Goal: Task Accomplishment & Management: Manage account settings

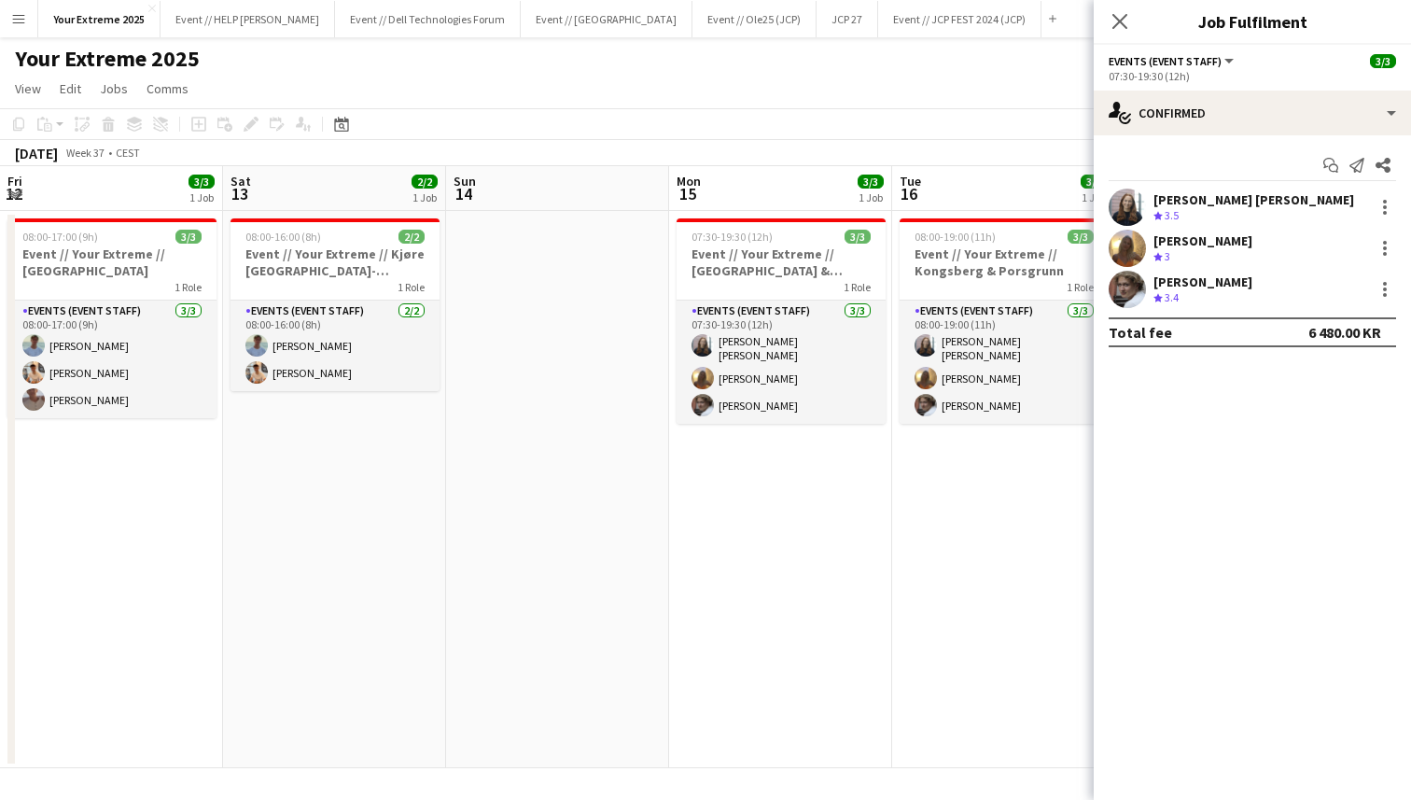
click at [1116, 595] on app-date-cell "08:00-18:00 (10h) 3/3 Event // Your Extreme // Porsgrunn & Horten 1 Role Events…" at bounding box center [1227, 489] width 223 height 557
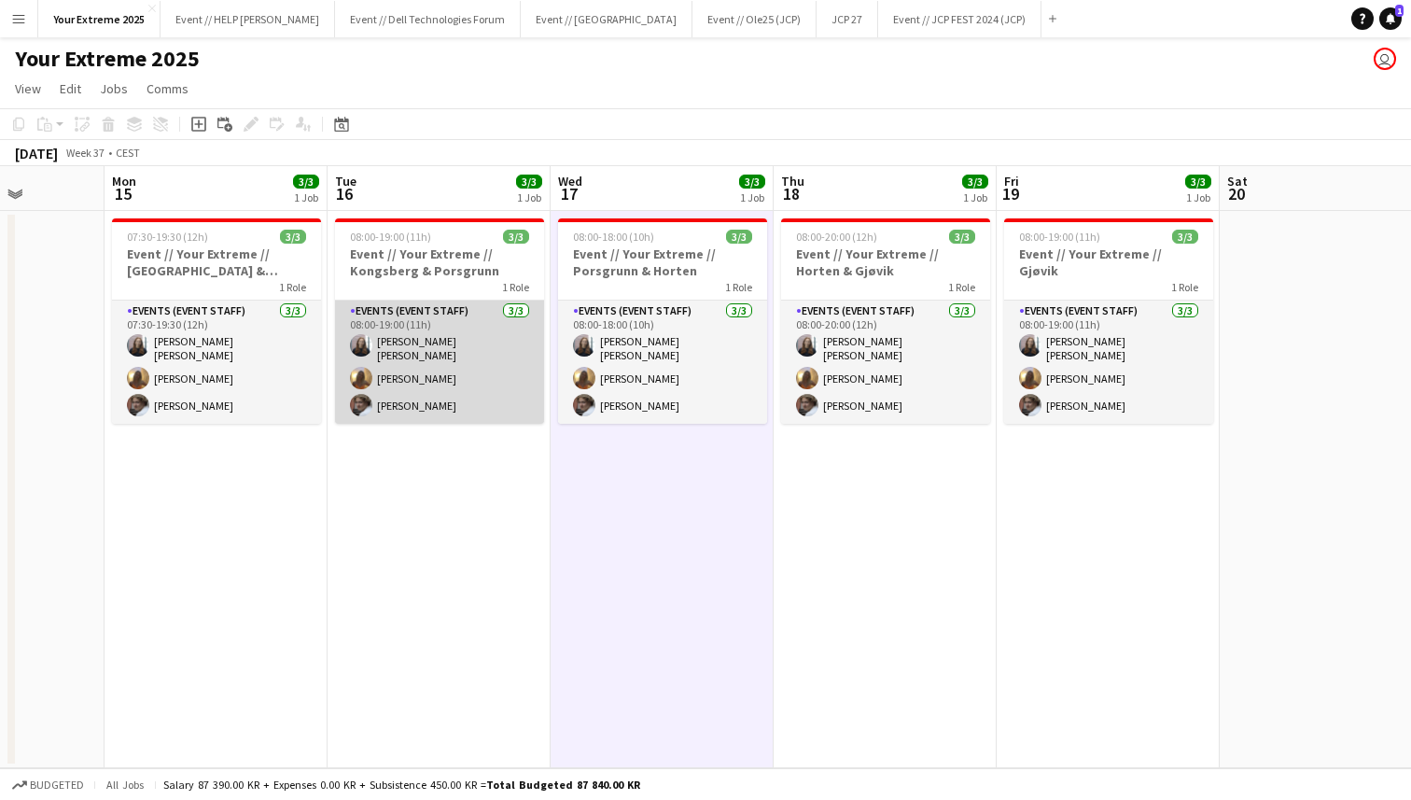
click at [397, 370] on app-card-role "Events (Event Staff) [DATE] 08:00-19:00 (11h) [PERSON_NAME] [PERSON_NAME] [PERS…" at bounding box center [439, 362] width 209 height 123
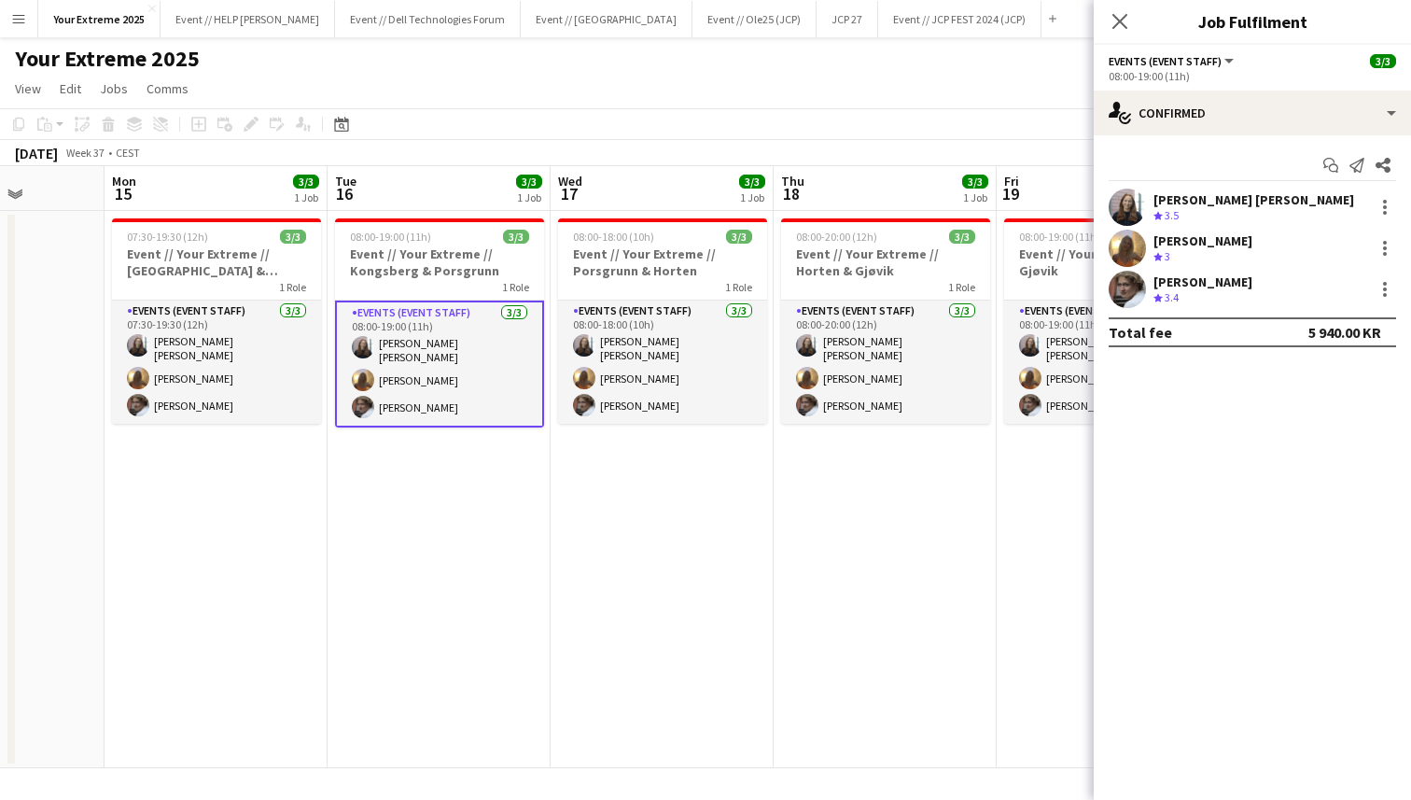
click at [1127, 203] on app-user-avatar at bounding box center [1127, 207] width 37 height 37
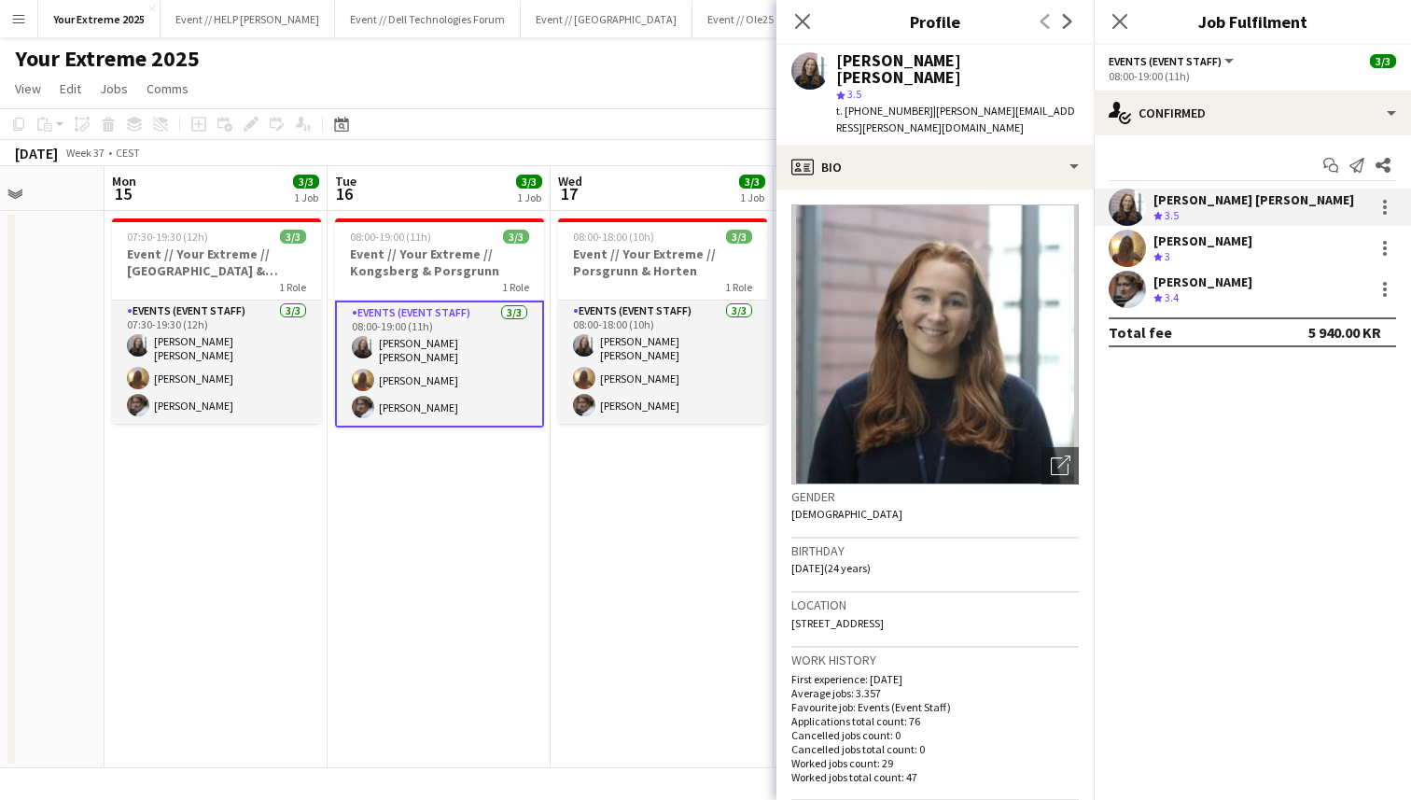
click at [1130, 294] on app-user-avatar at bounding box center [1127, 289] width 37 height 37
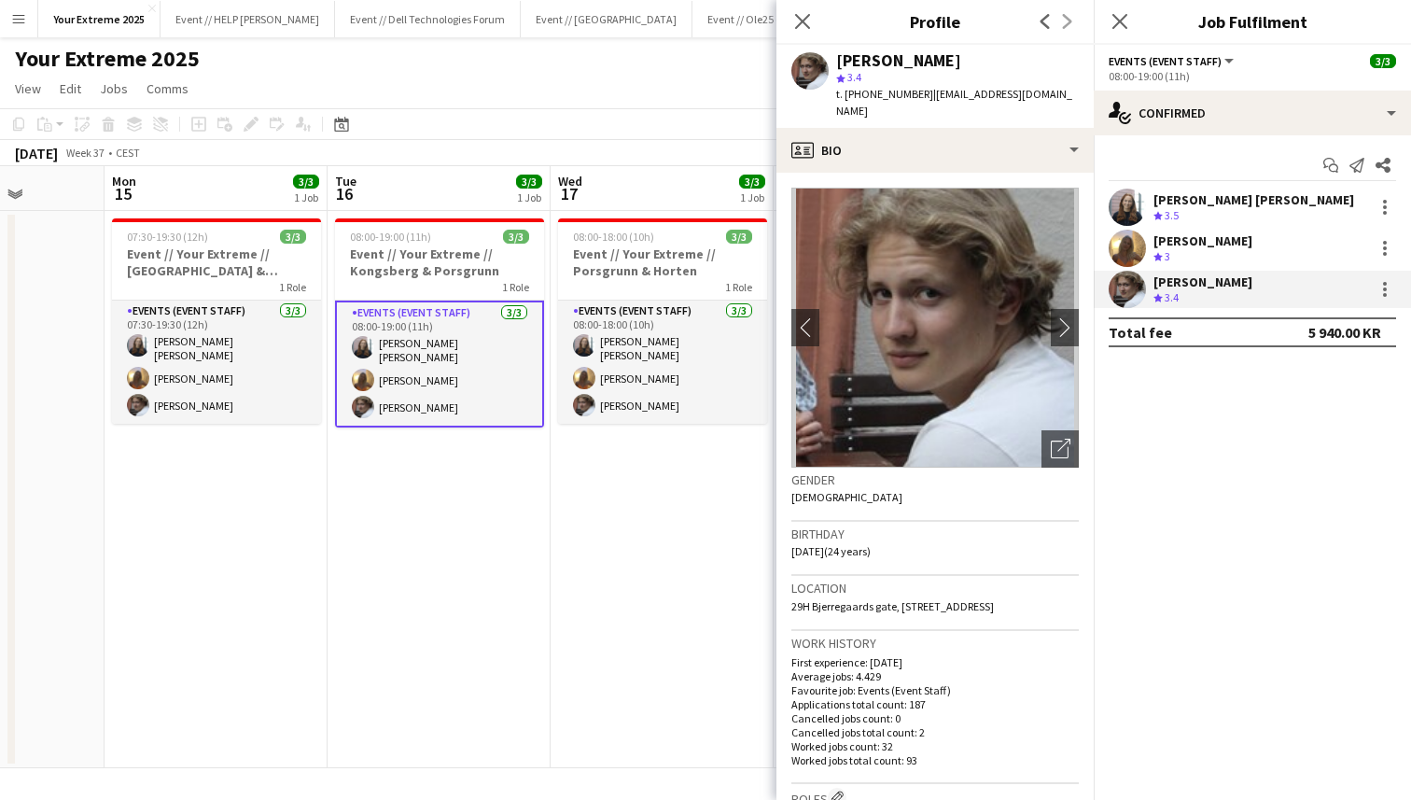
click at [615, 522] on app-date-cell "08:00-18:00 (10h) 3/3 Event // Your Extreme // Porsgrunn & Horten 1 Role Events…" at bounding box center [662, 489] width 223 height 557
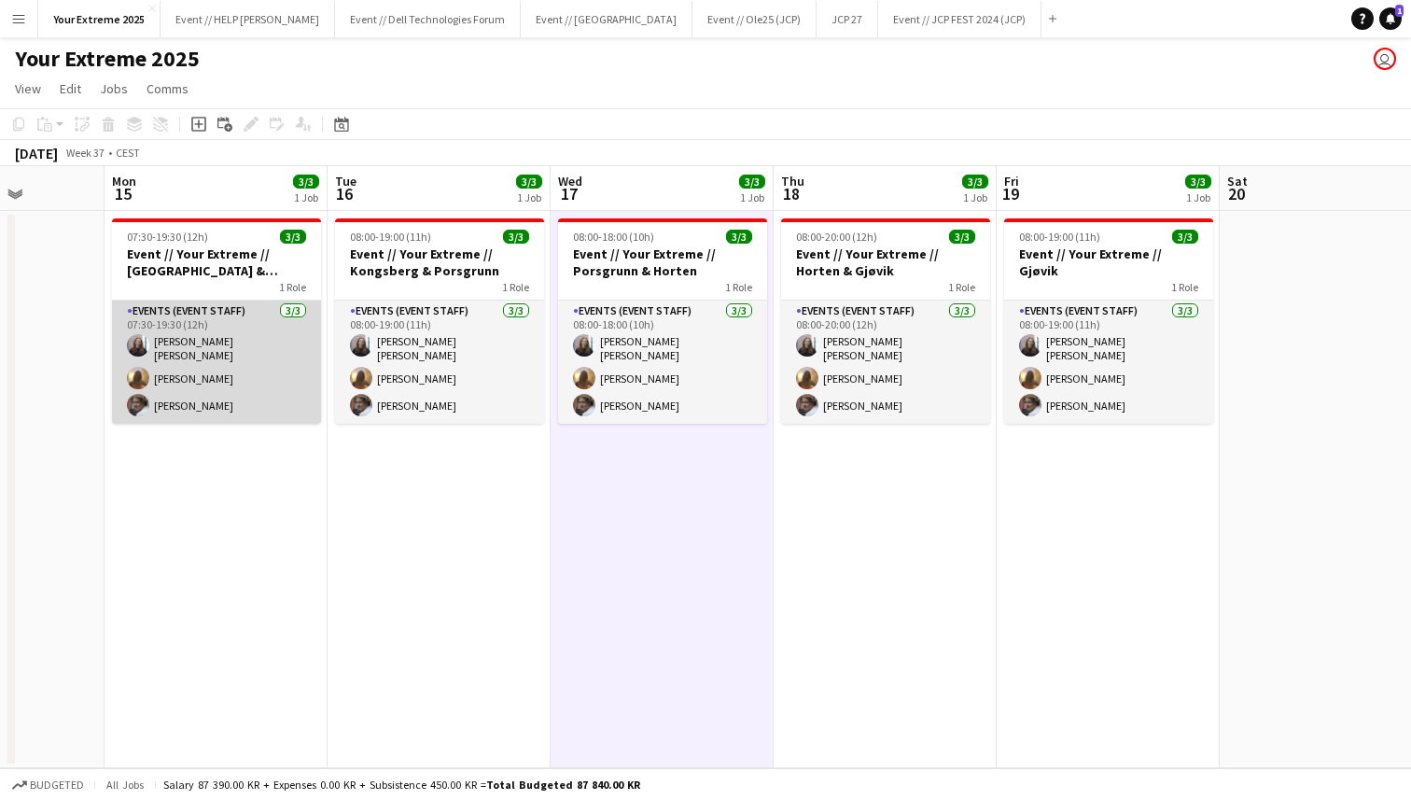
click at [206, 347] on app-card-role "Events (Event Staff) [DATE] 07:30-19:30 (12h) [PERSON_NAME] [PERSON_NAME] [PERS…" at bounding box center [216, 362] width 209 height 123
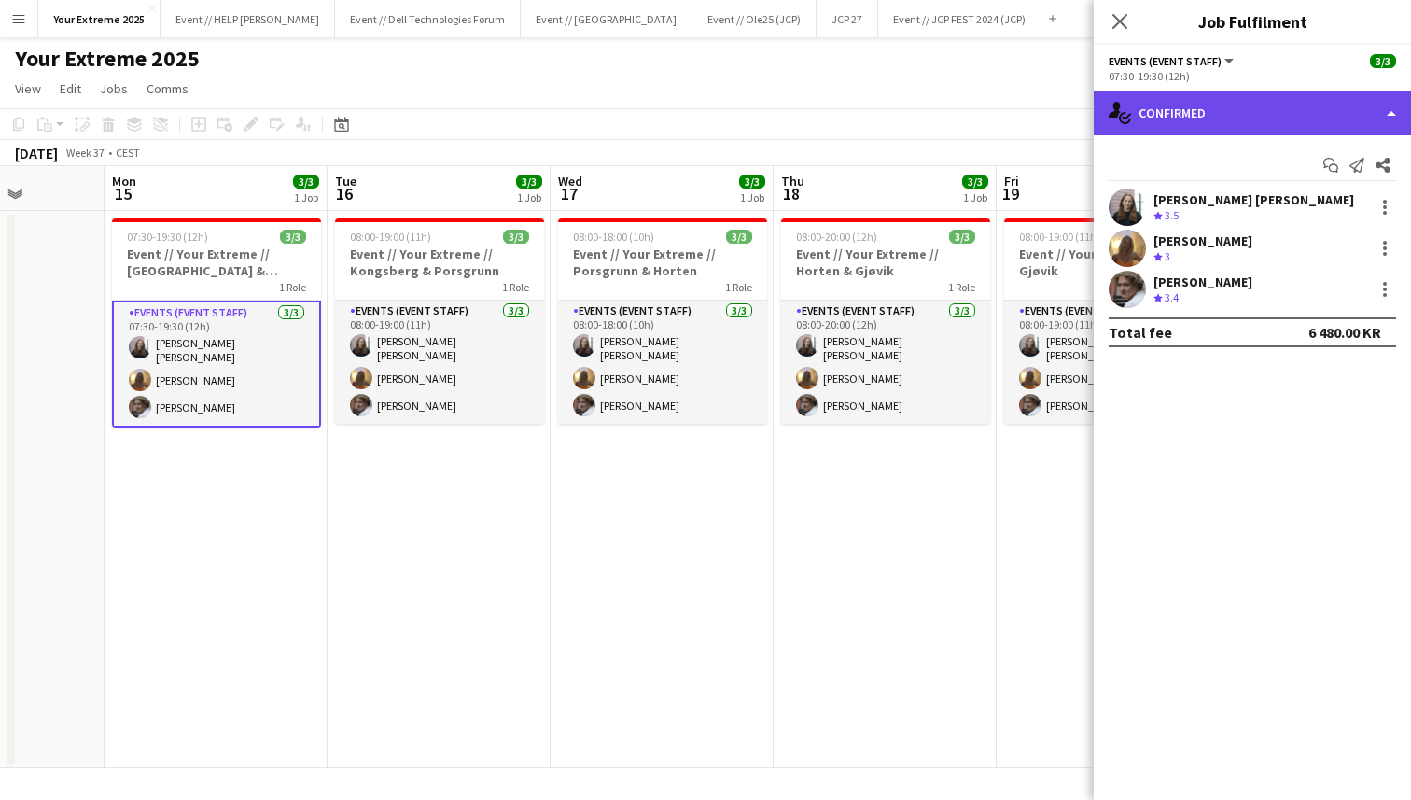
click at [1278, 105] on div "single-neutral-actions-check-2 Confirmed" at bounding box center [1252, 113] width 317 height 45
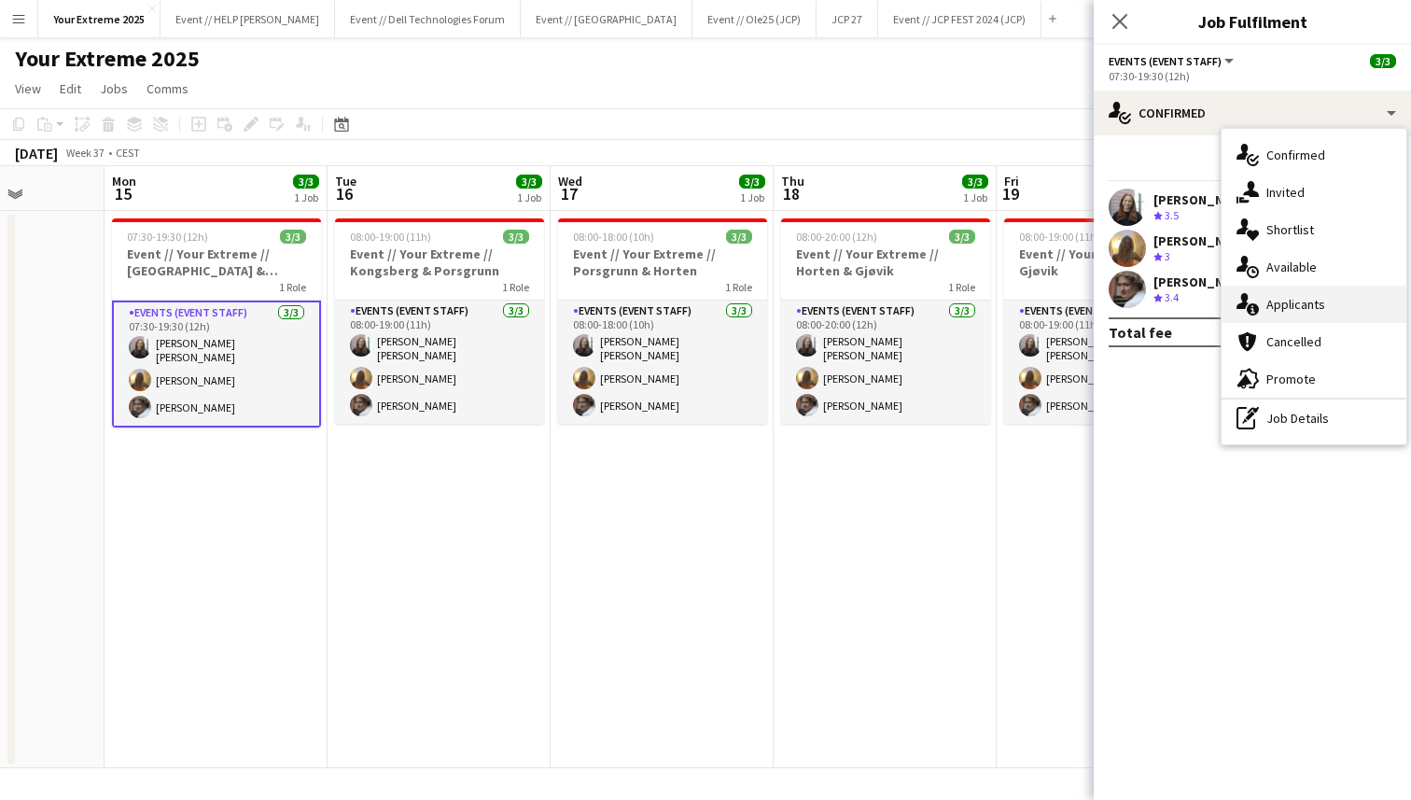
click at [1312, 302] on span "Applicants" at bounding box center [1296, 304] width 59 height 17
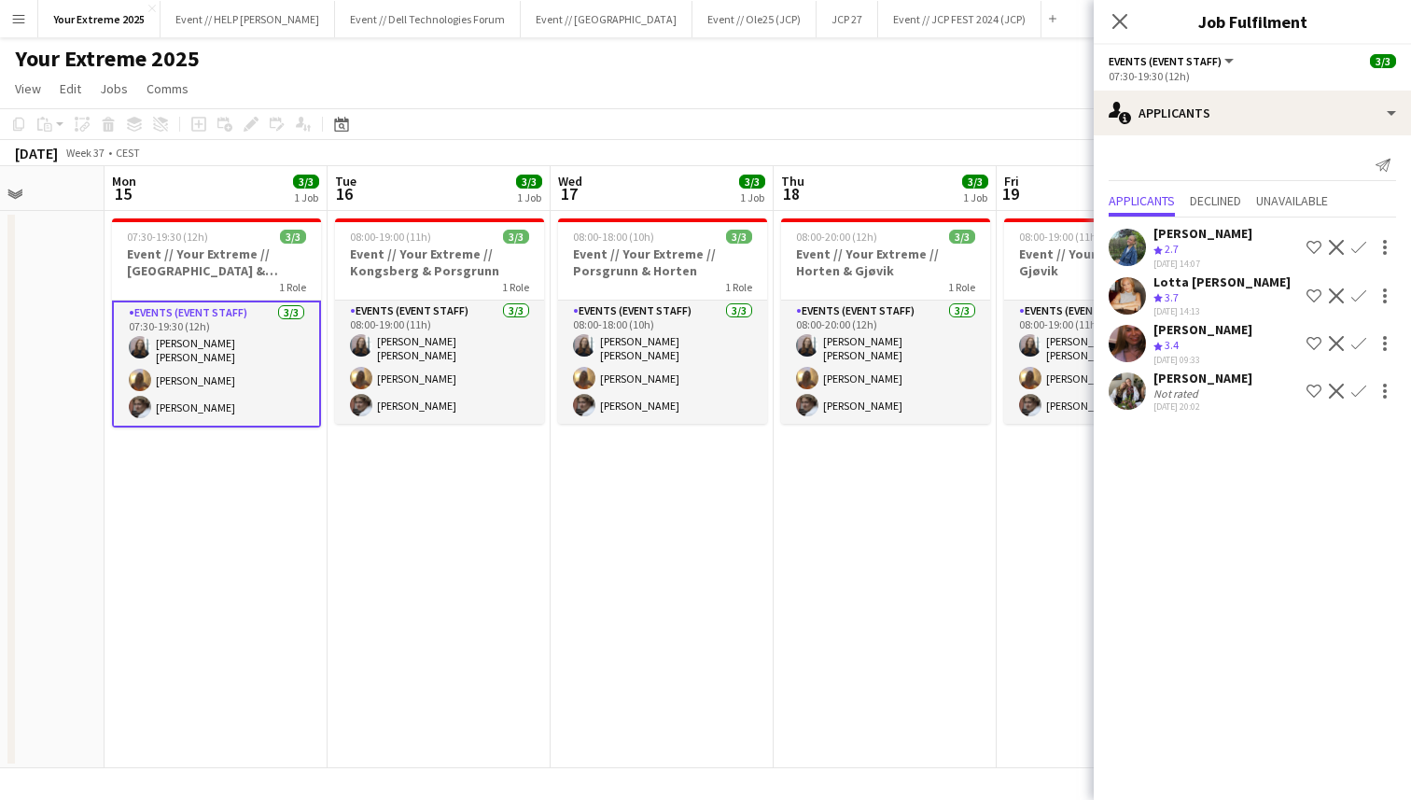
click at [1126, 295] on app-user-avatar at bounding box center [1127, 295] width 37 height 37
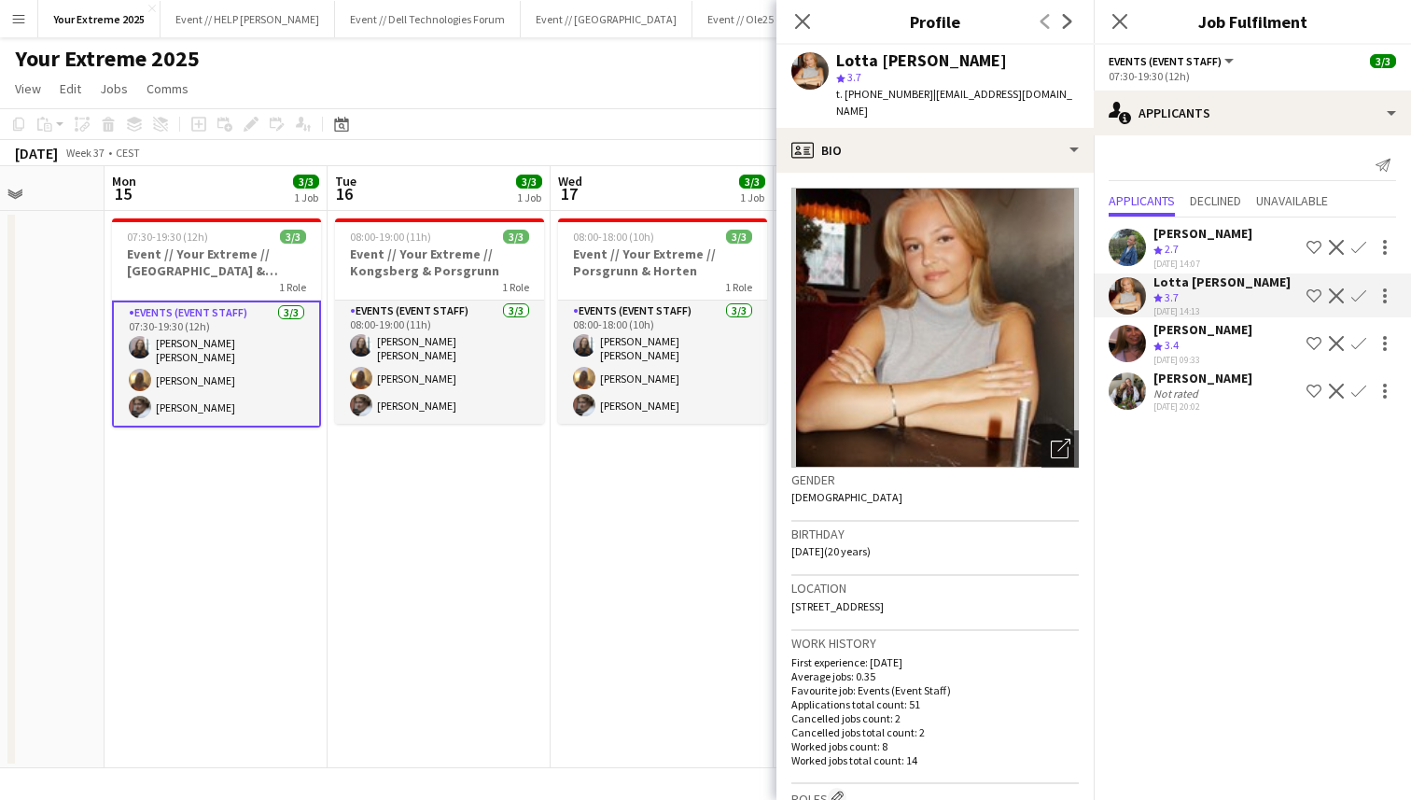
click at [1124, 386] on app-user-avatar at bounding box center [1127, 390] width 37 height 37
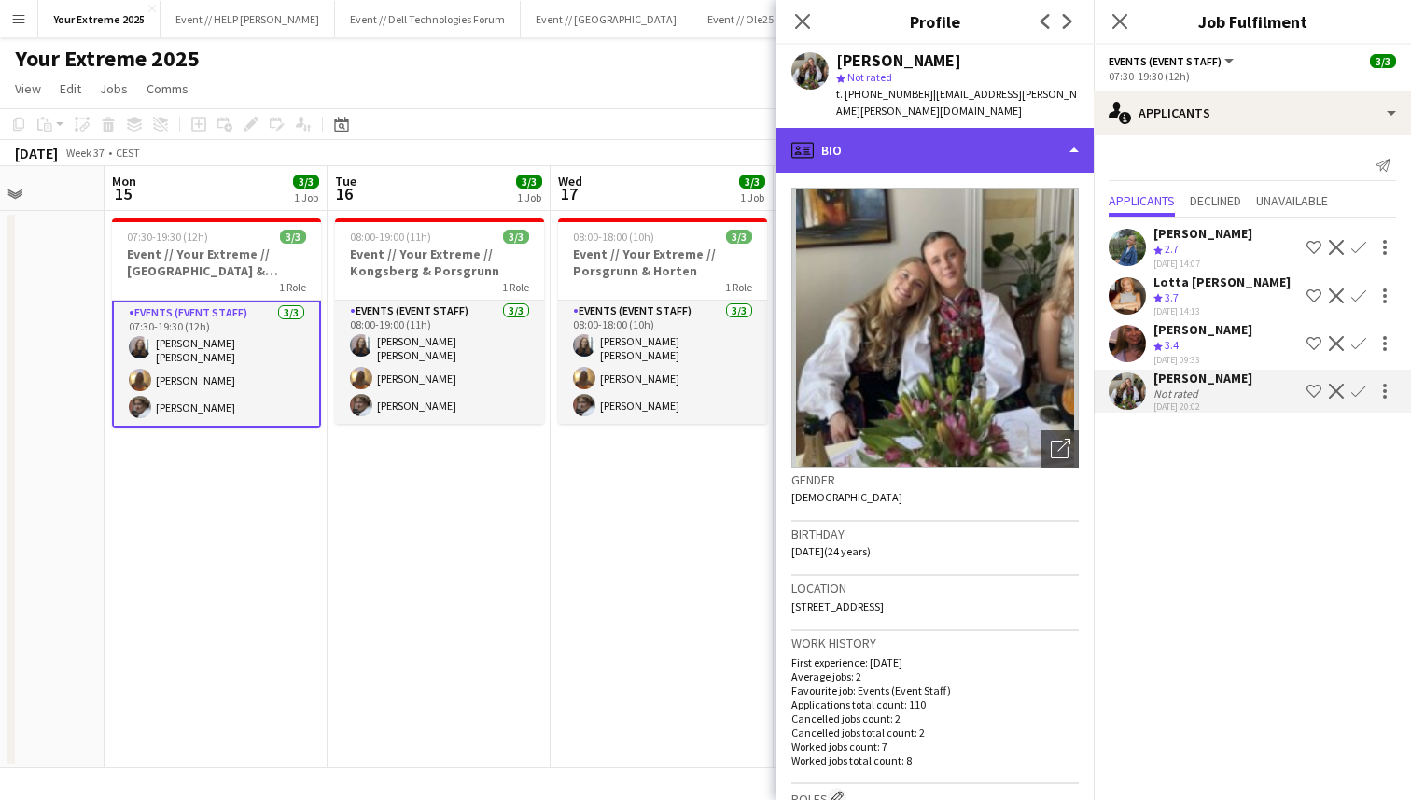
click at [1053, 134] on div "profile Bio" at bounding box center [935, 150] width 317 height 45
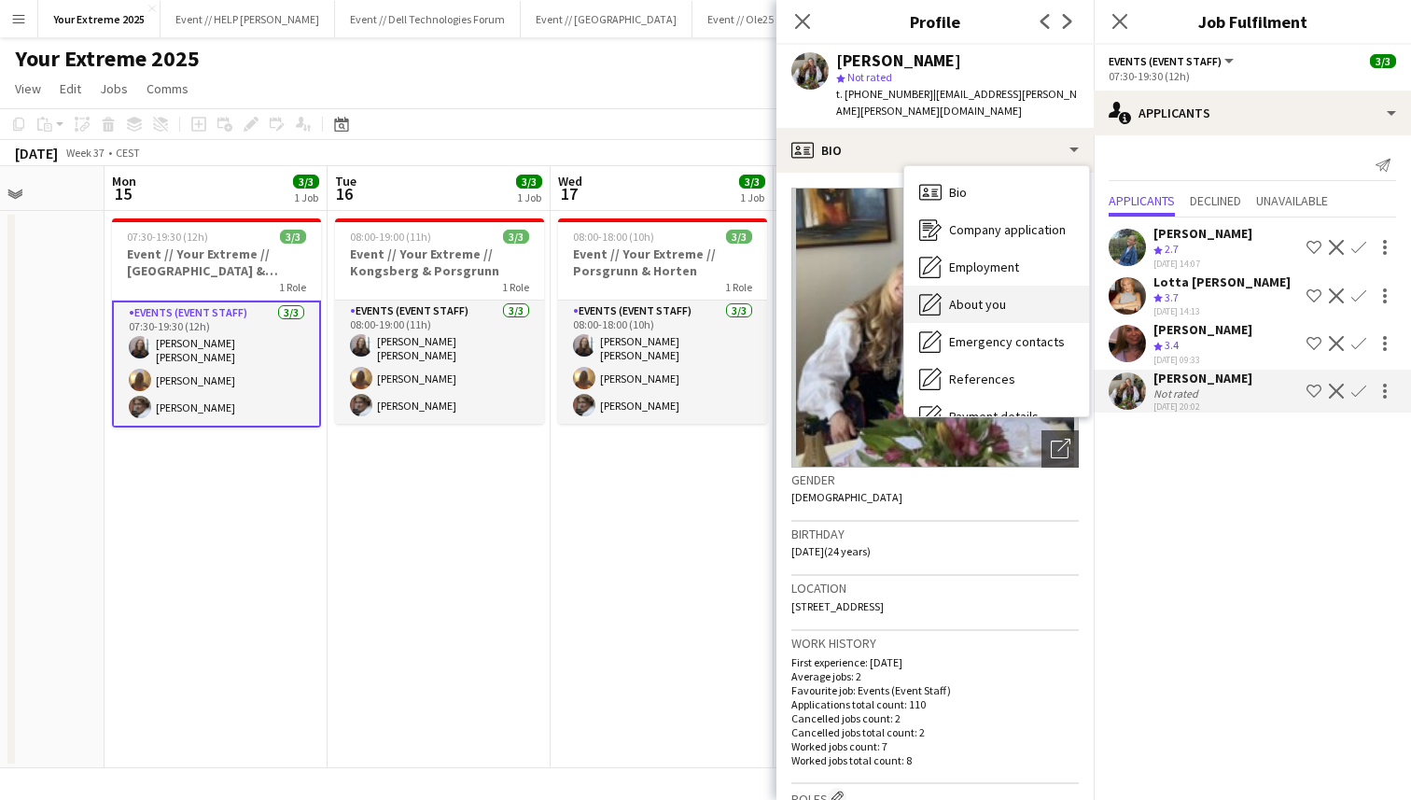
click at [1017, 286] on div "About you About you" at bounding box center [997, 304] width 185 height 37
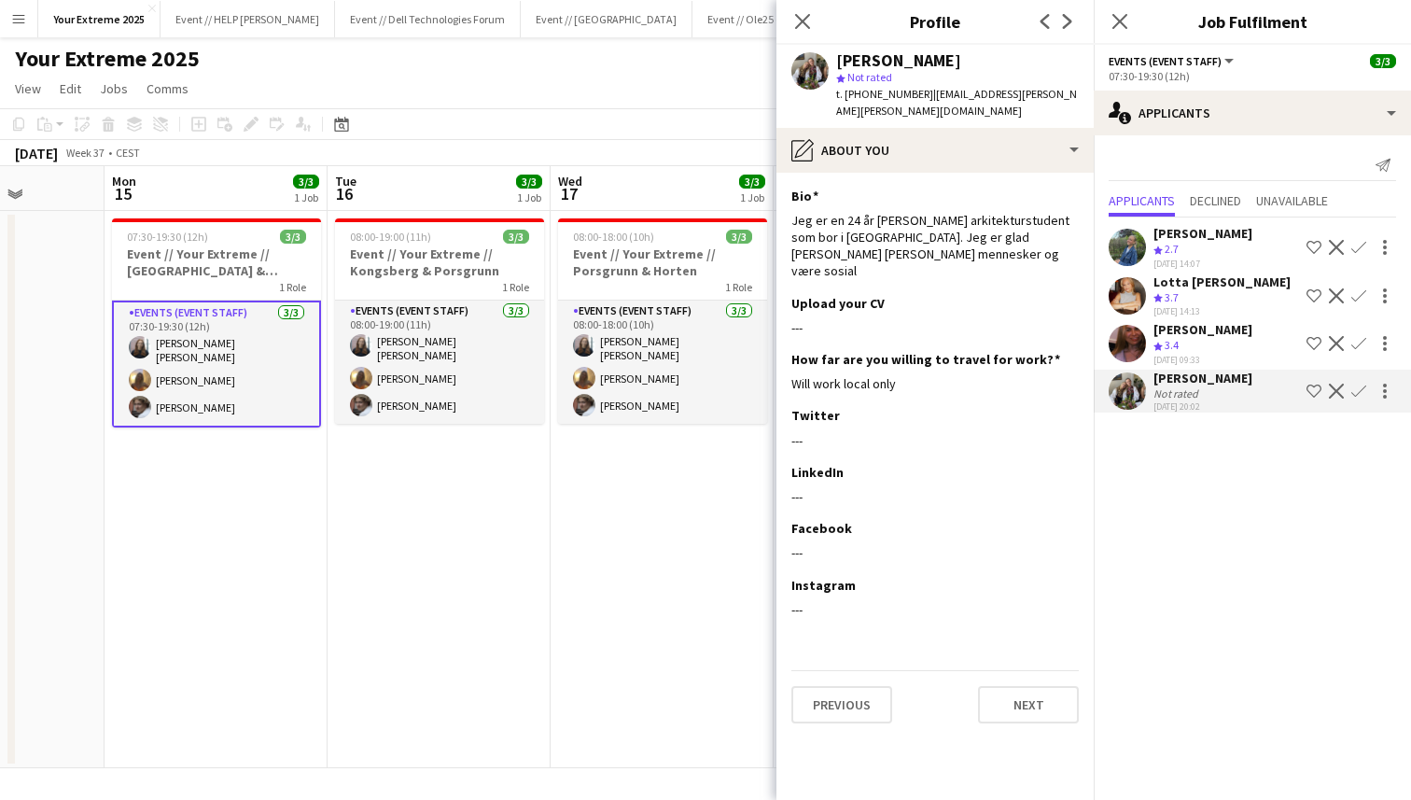
click at [1123, 283] on app-user-avatar at bounding box center [1127, 295] width 37 height 37
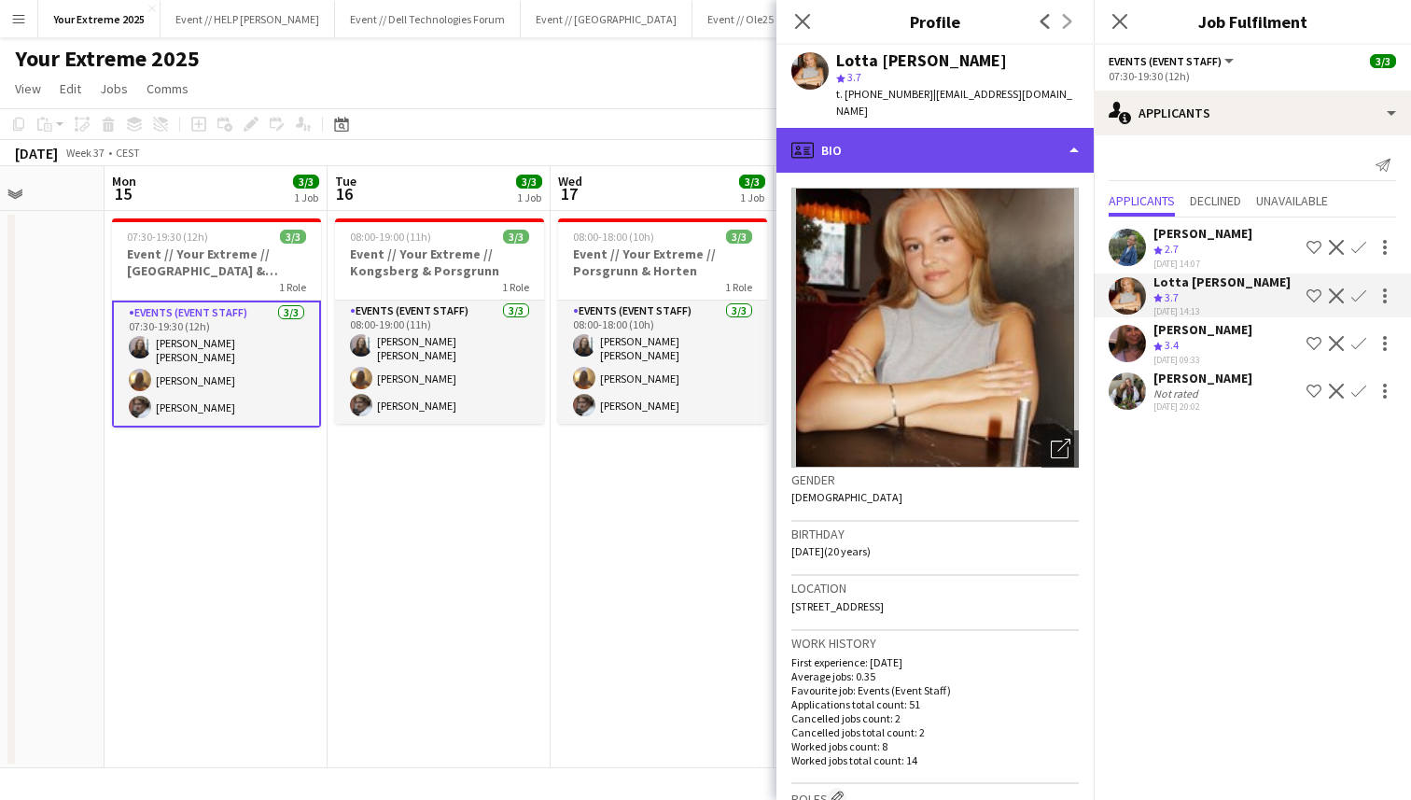
click at [1057, 130] on div "profile Bio" at bounding box center [935, 150] width 317 height 45
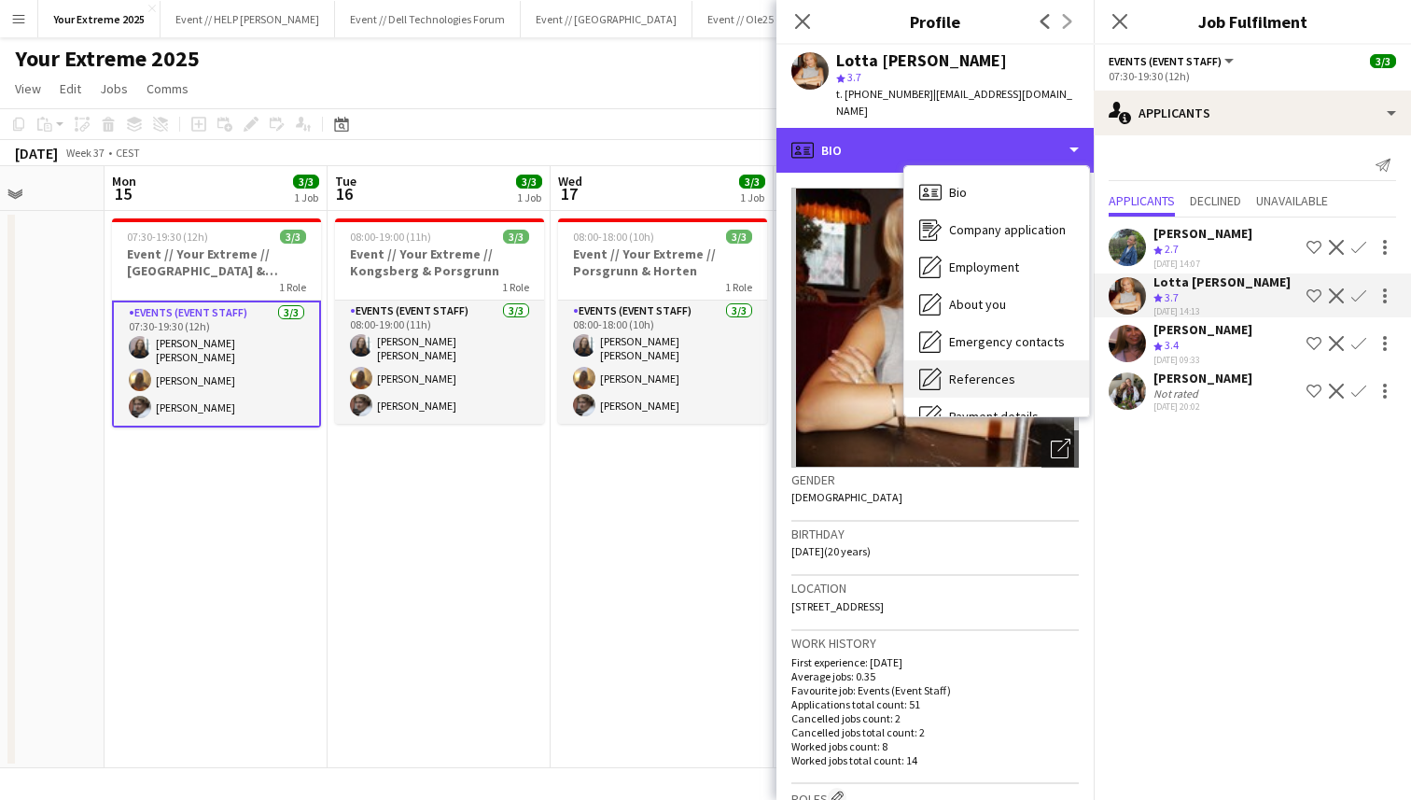
scroll to position [175, 0]
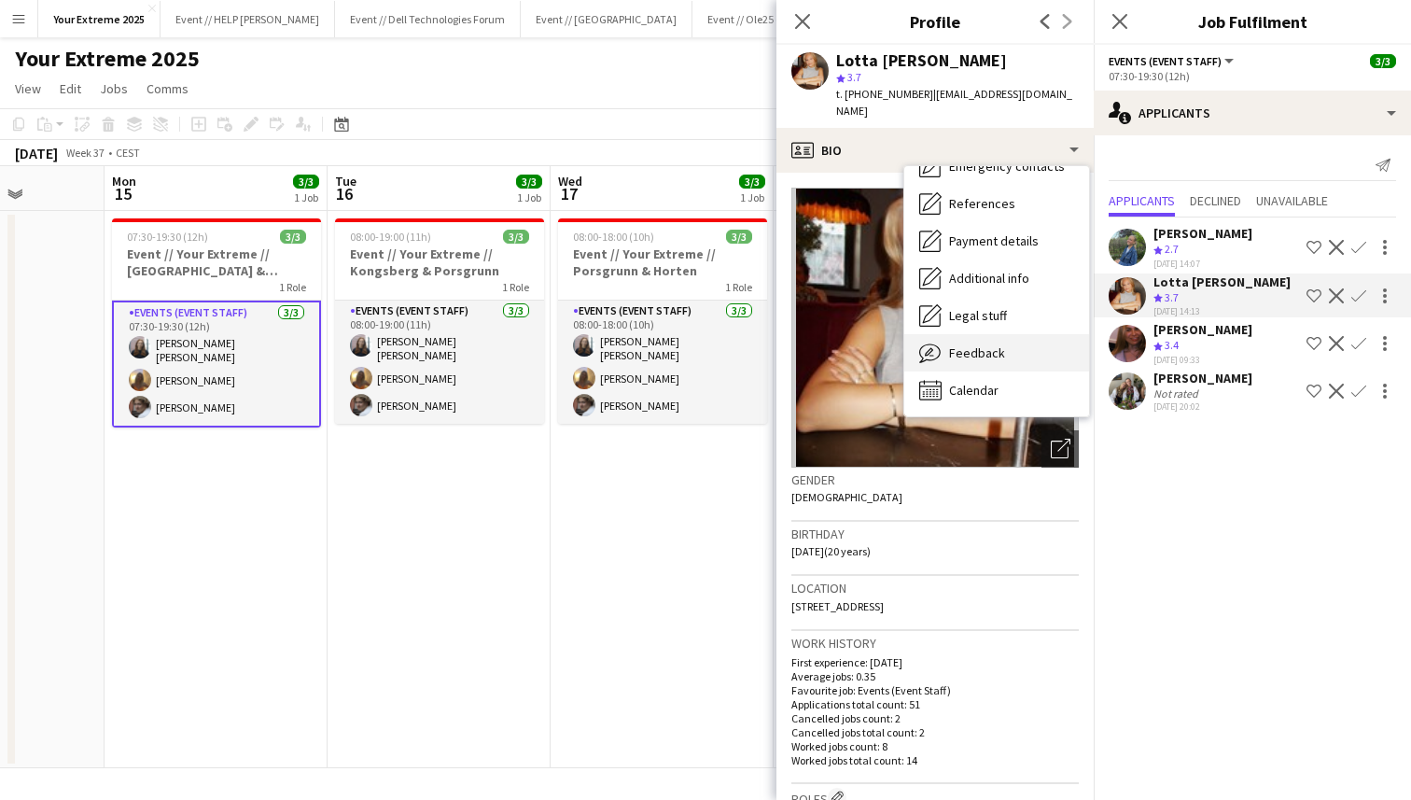
click at [992, 344] on span "Feedback" at bounding box center [977, 352] width 56 height 17
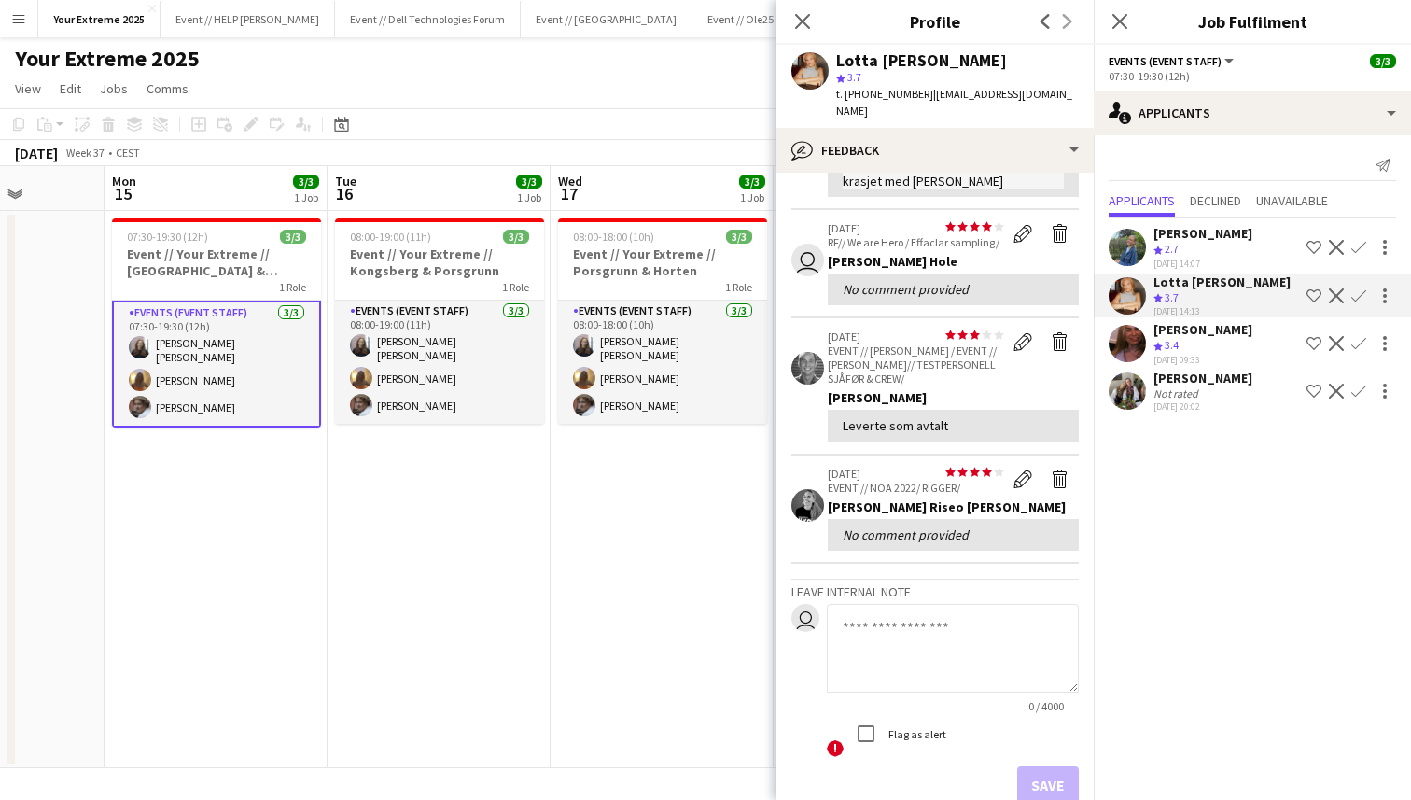
scroll to position [0, 0]
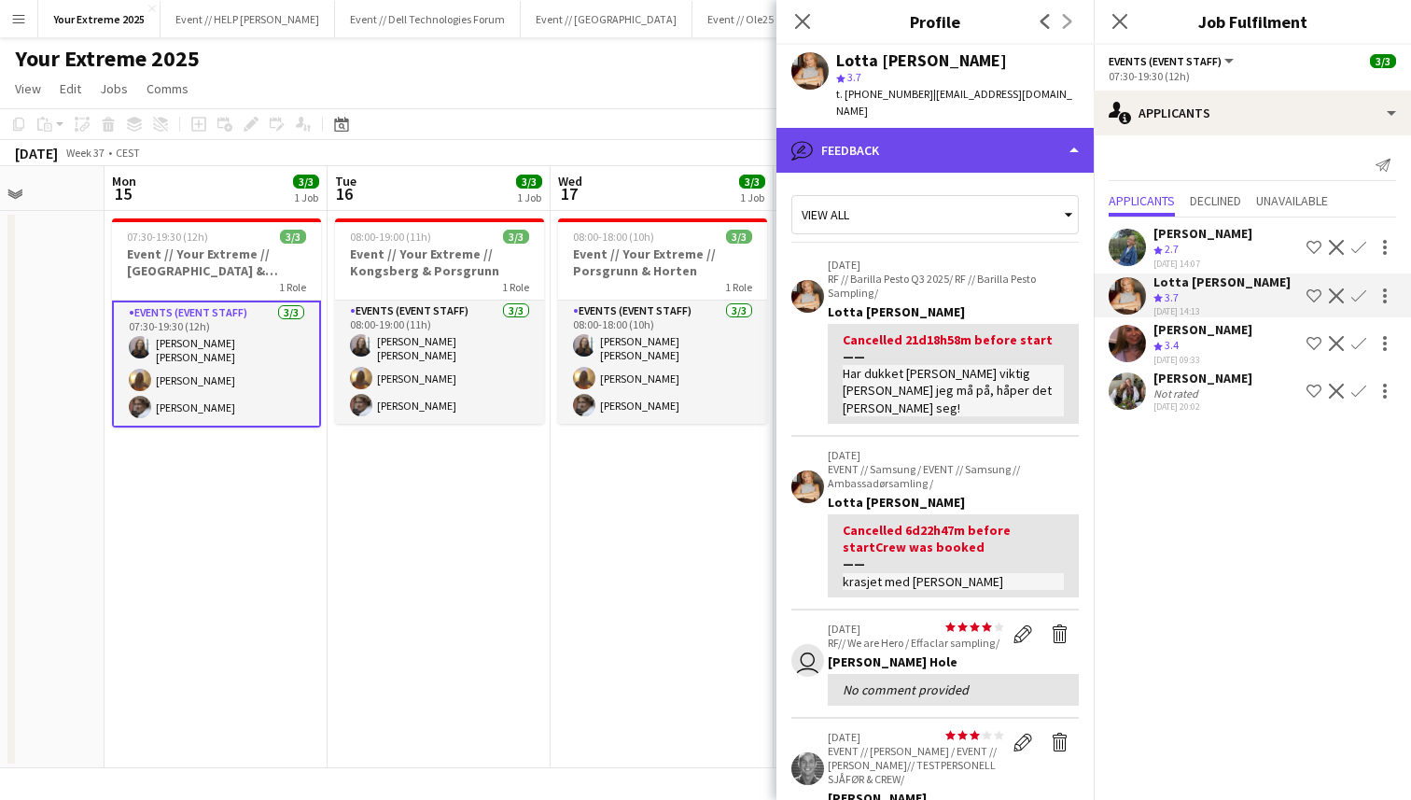
click at [1022, 128] on div "bubble-pencil Feedback" at bounding box center [935, 150] width 317 height 45
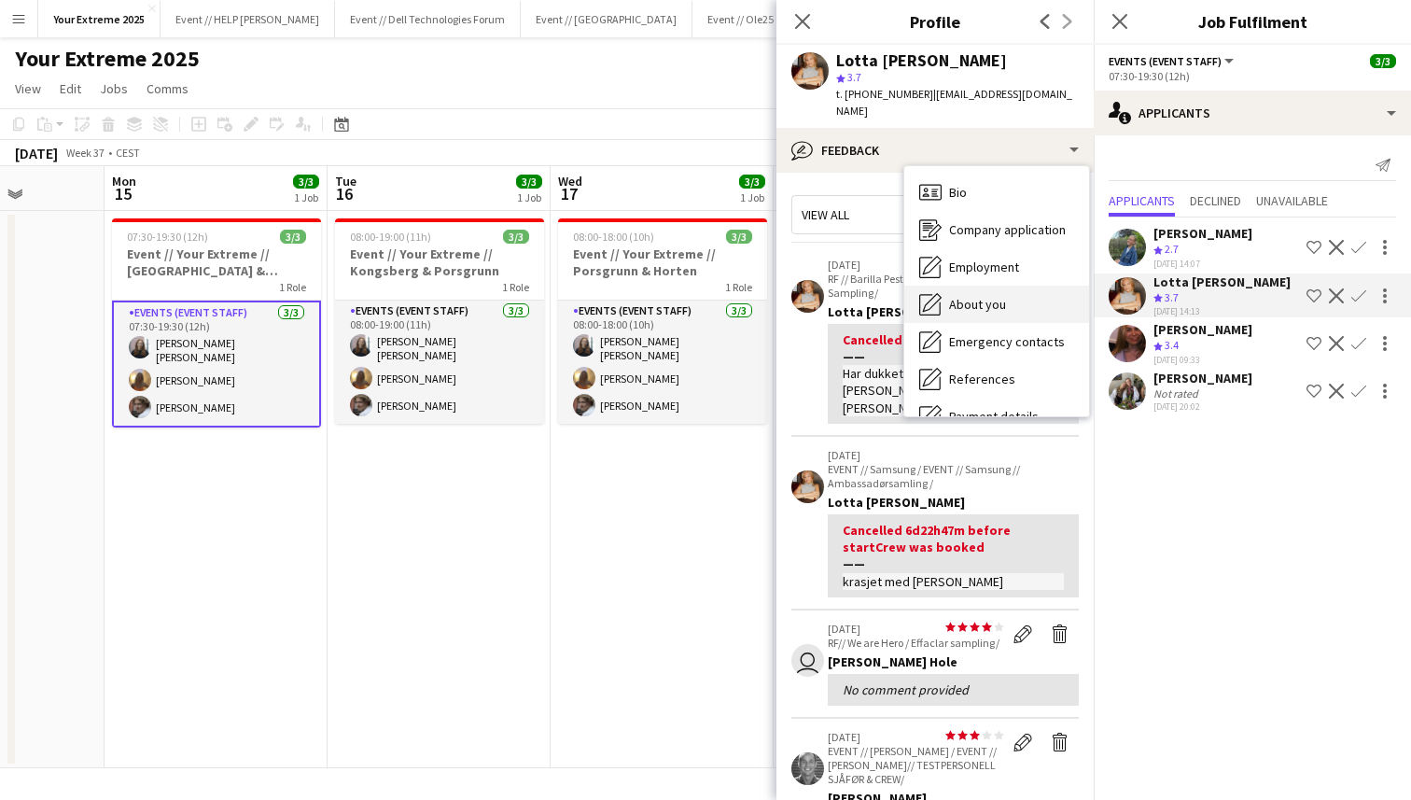
click at [995, 296] on span "About you" at bounding box center [977, 304] width 57 height 17
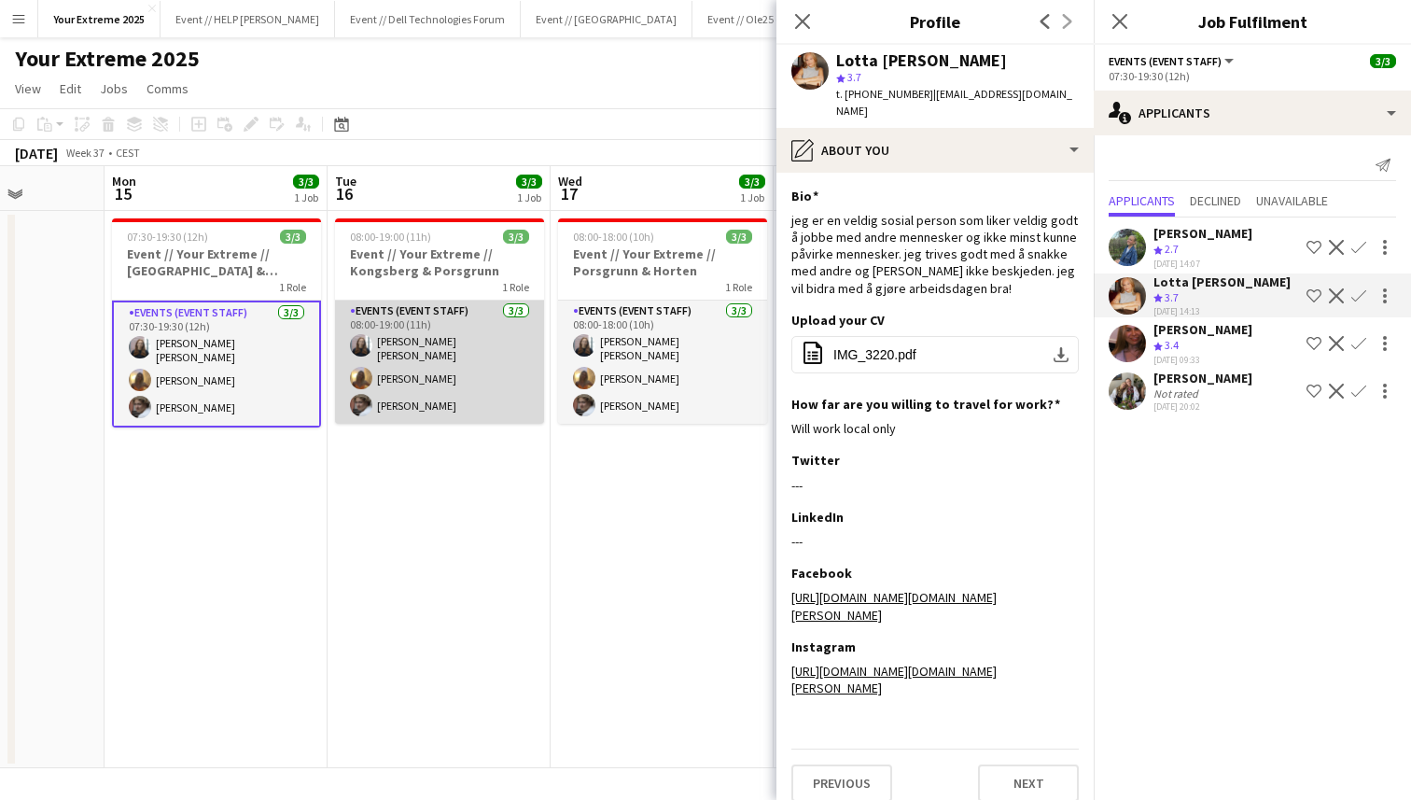
click at [417, 344] on app-card-role "Events (Event Staff) [DATE] 08:00-19:00 (11h) [PERSON_NAME] [PERSON_NAME] [PERS…" at bounding box center [439, 362] width 209 height 123
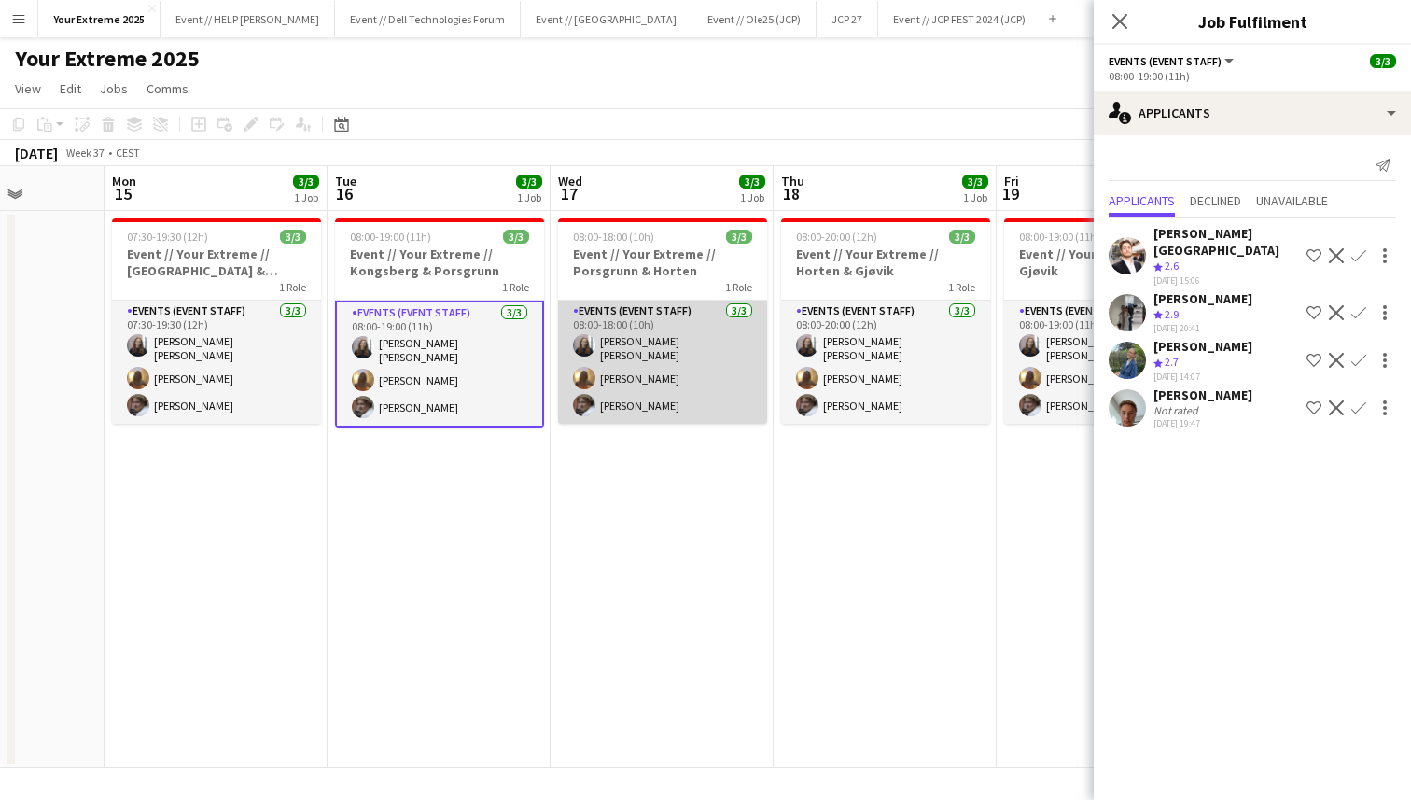
click at [646, 349] on app-card-role "Events (Event Staff) [DATE] 08:00-18:00 (10h) [PERSON_NAME] [PERSON_NAME] [PERS…" at bounding box center [662, 362] width 209 height 123
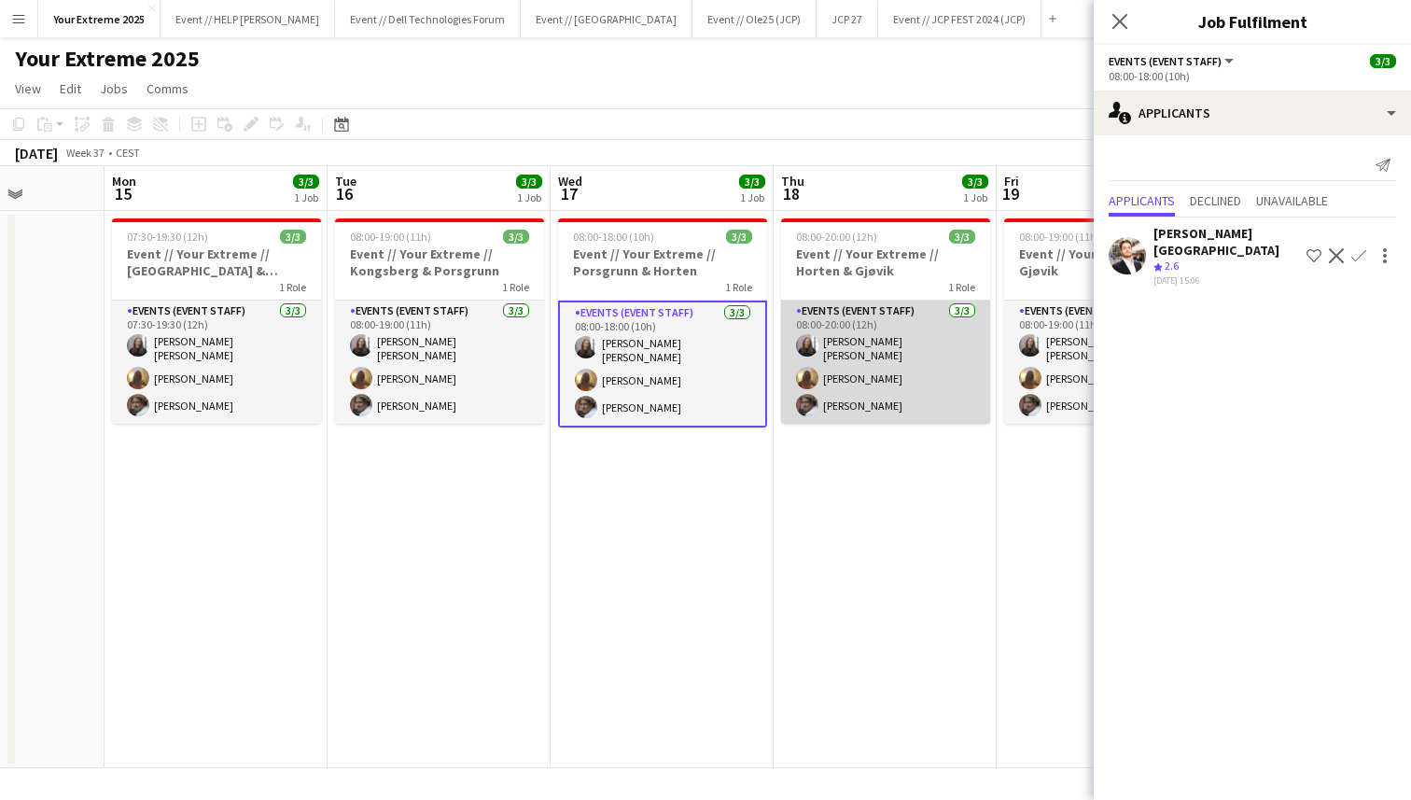
click at [881, 321] on app-card-role "Events (Event Staff) [DATE] 08:00-20:00 (12h) [PERSON_NAME] [PERSON_NAME] [PERS…" at bounding box center [885, 362] width 209 height 123
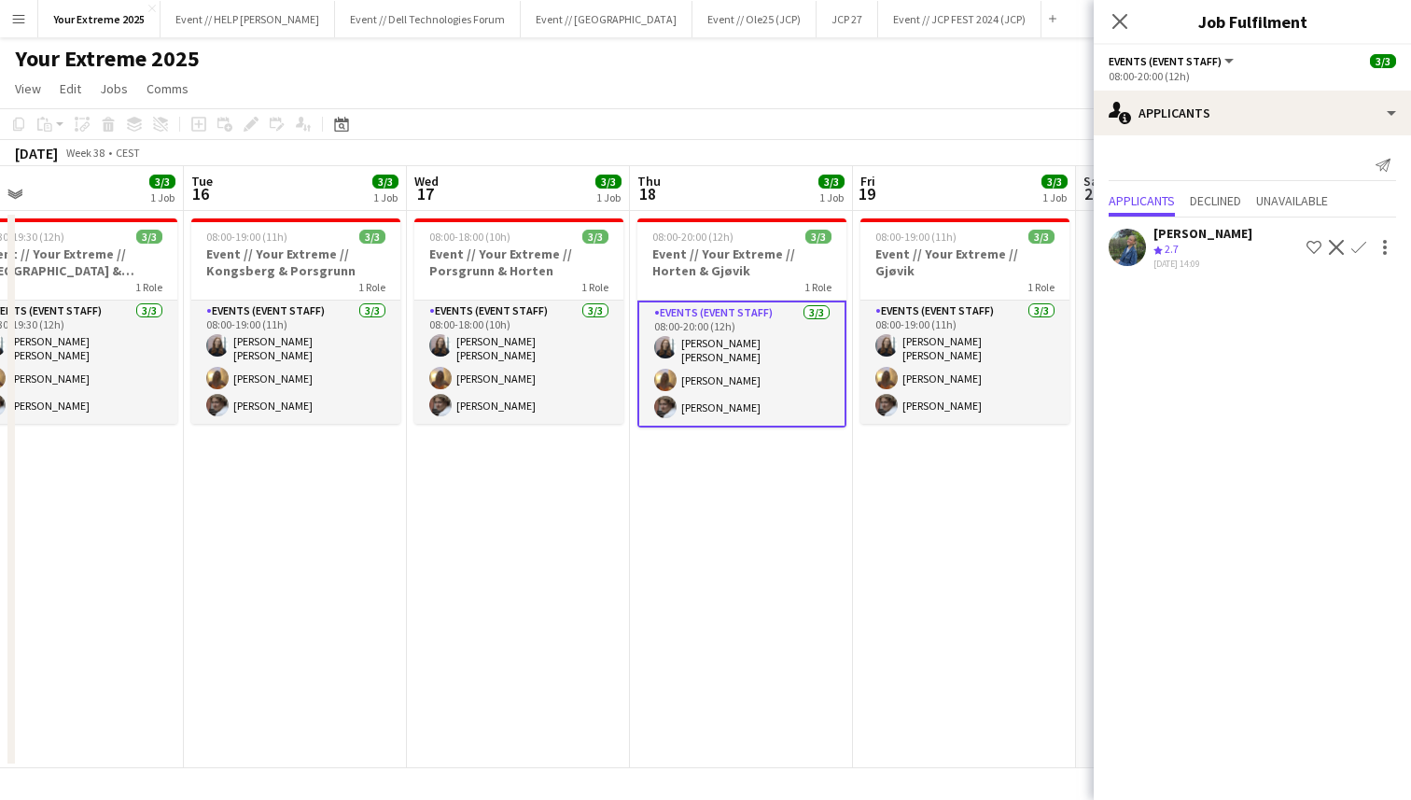
scroll to position [0, 741]
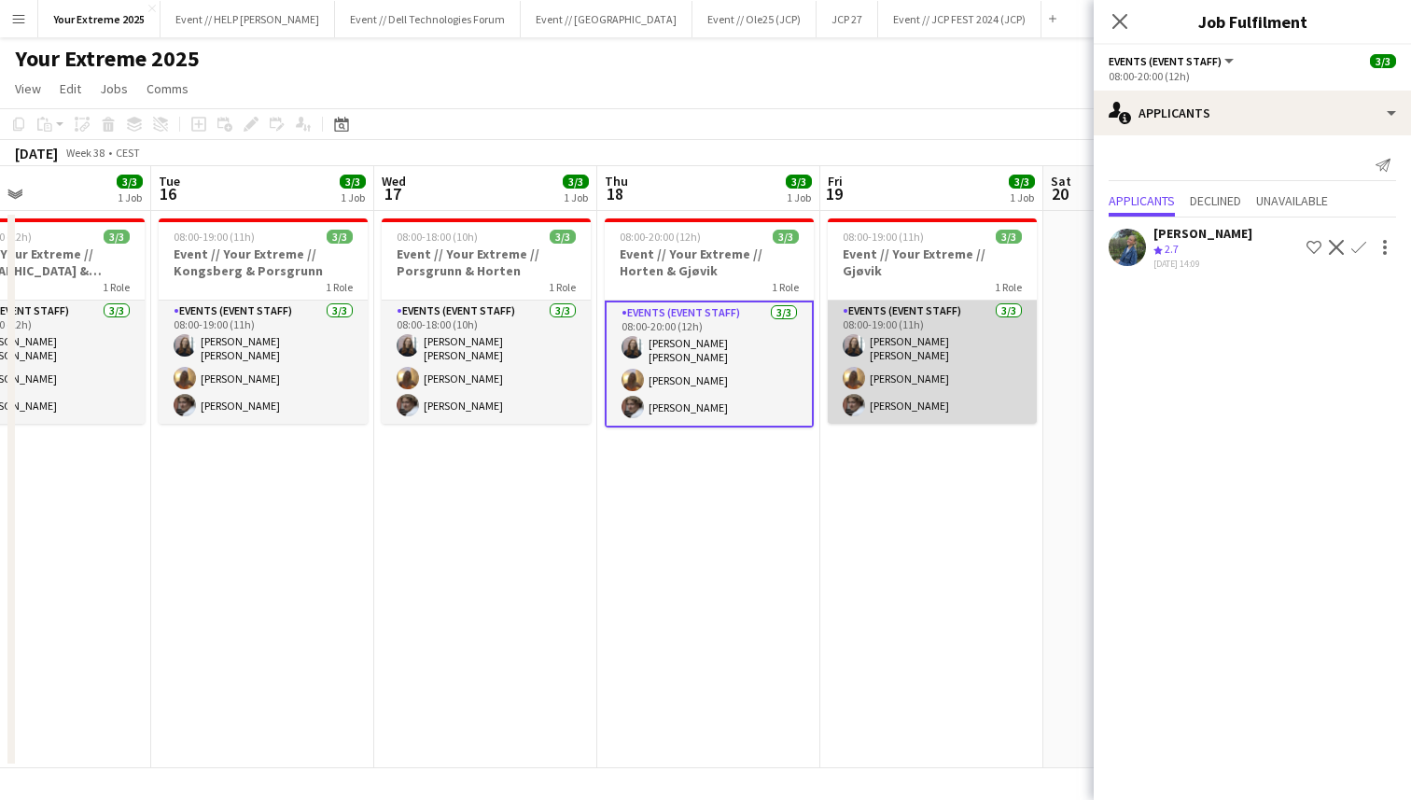
click at [950, 379] on app-card-role "Events (Event Staff) [DATE] 08:00-19:00 (11h) [PERSON_NAME] [PERSON_NAME] [PERS…" at bounding box center [932, 362] width 209 height 123
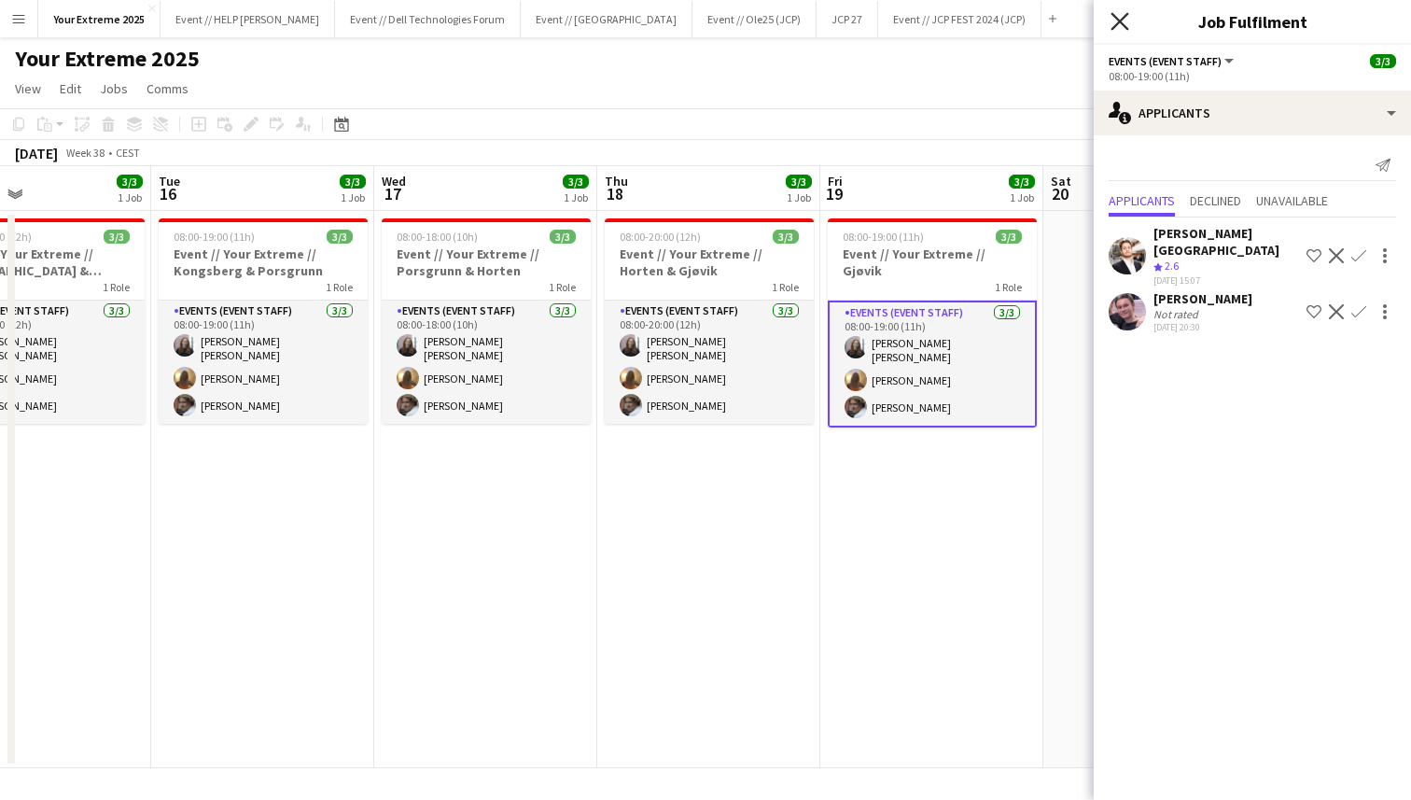
click at [1122, 22] on icon at bounding box center [1120, 21] width 18 height 18
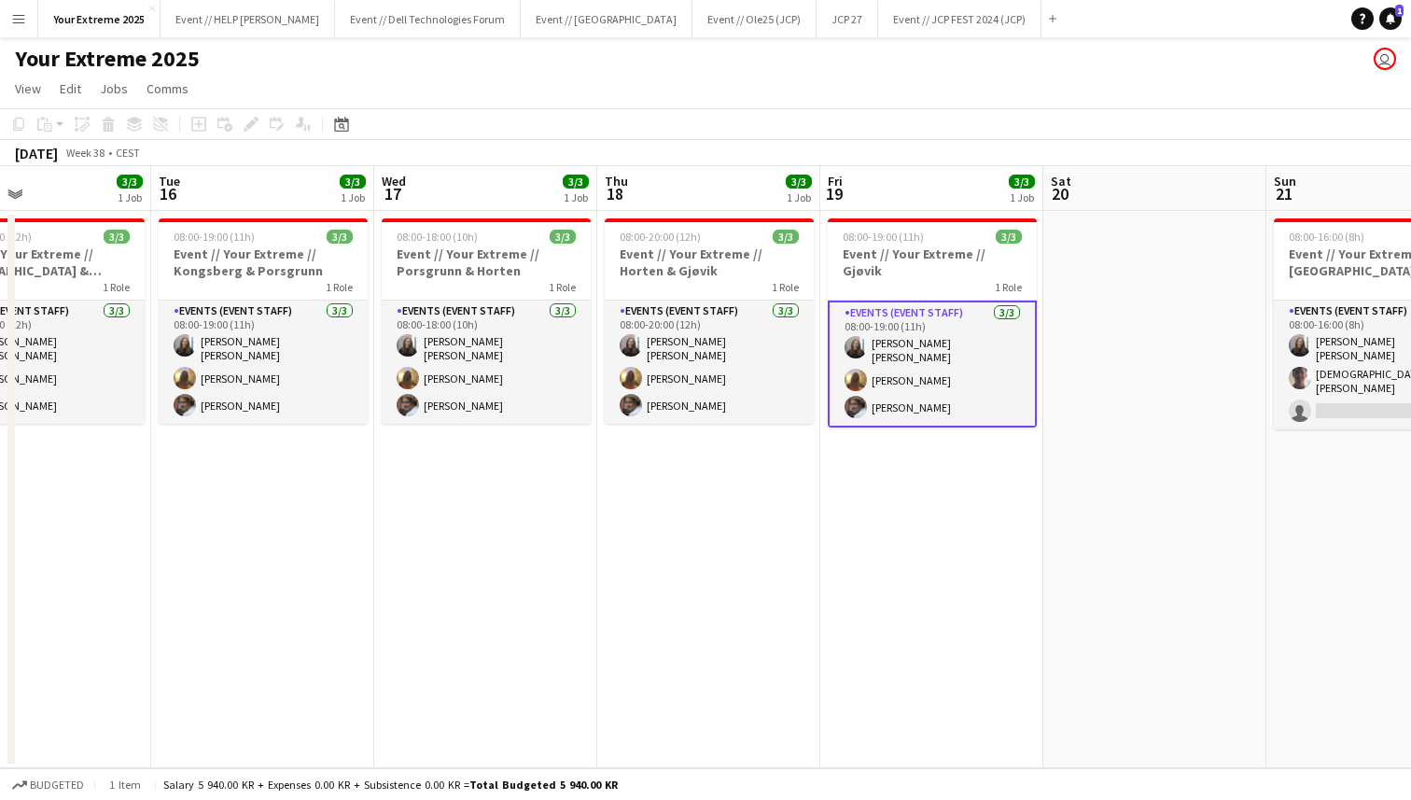
click at [1120, 444] on app-date-cell at bounding box center [1155, 489] width 223 height 557
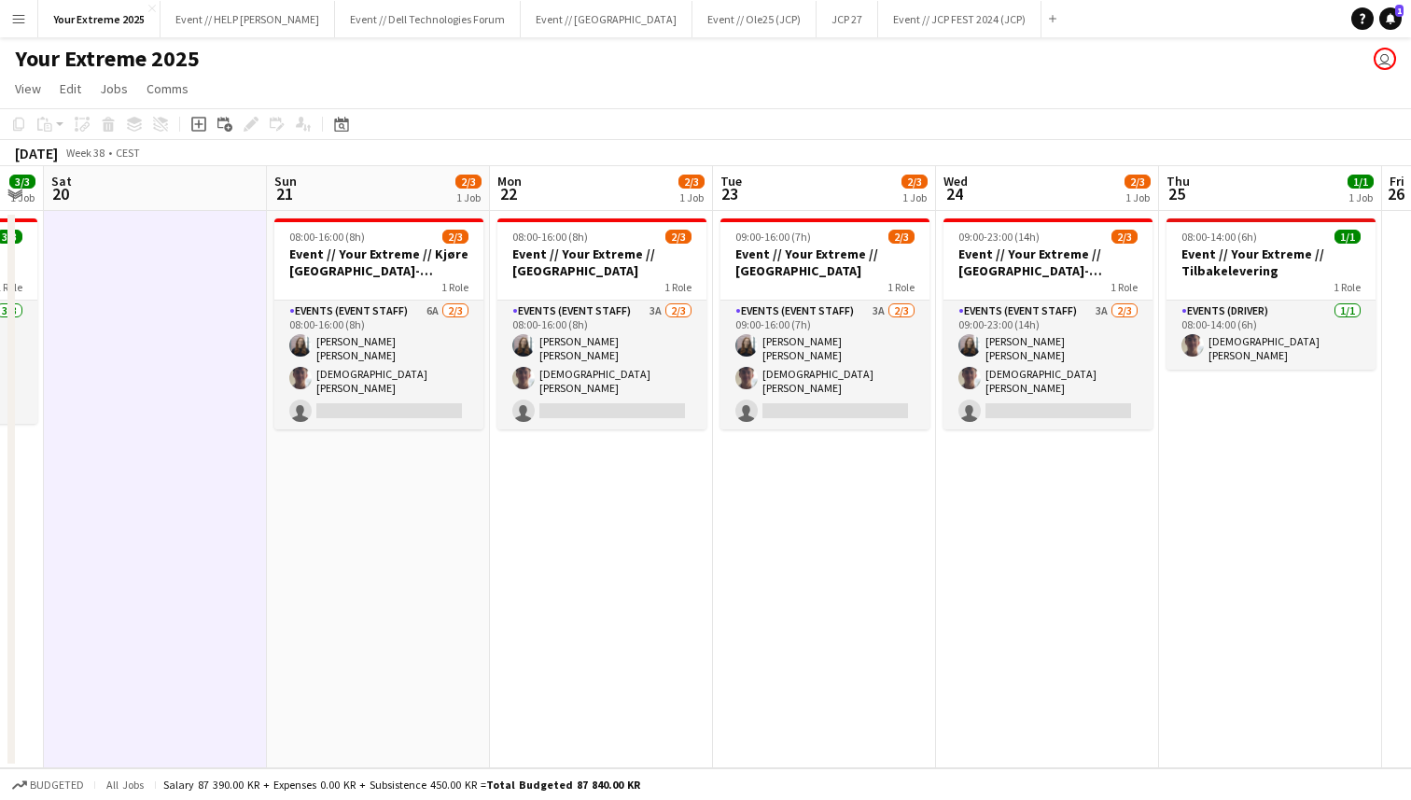
scroll to position [0, 875]
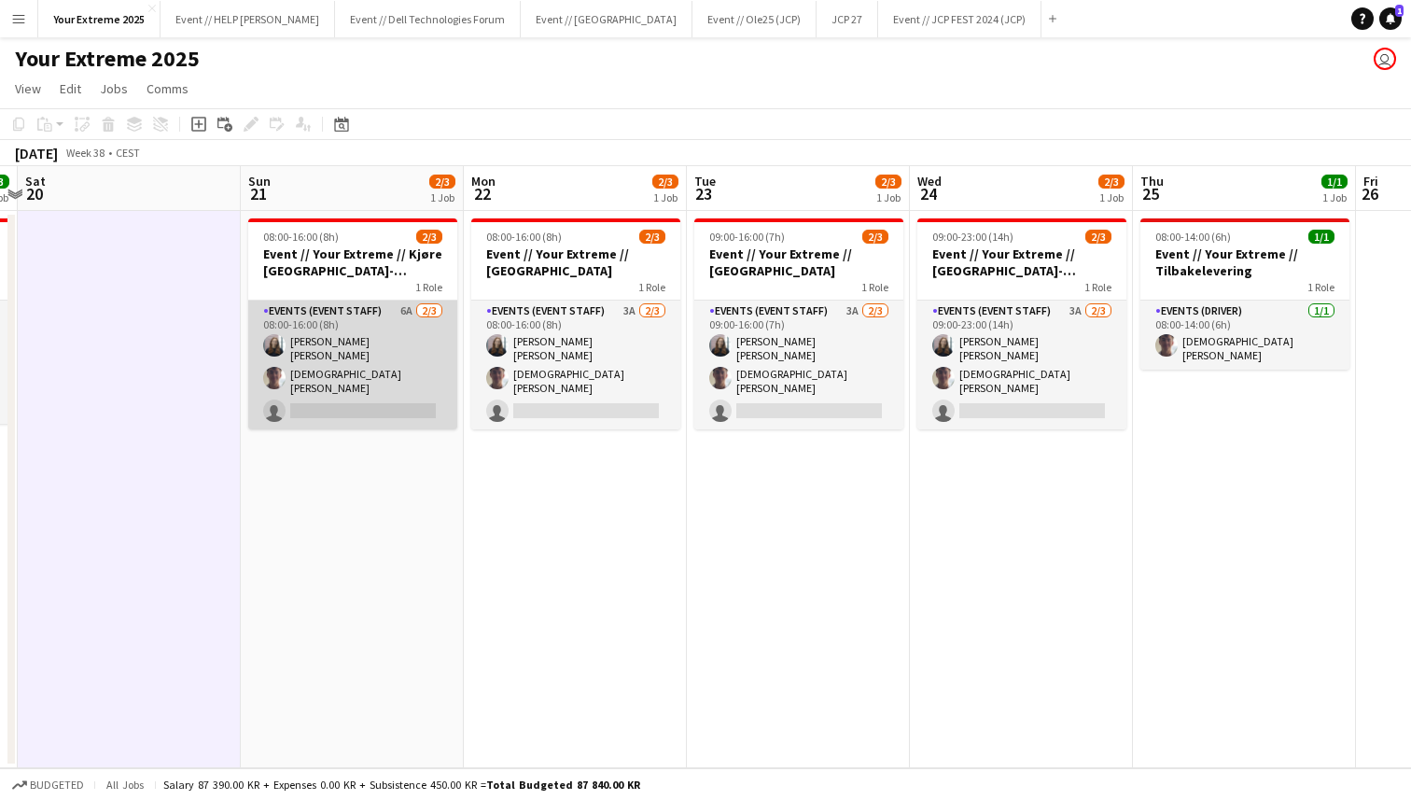
click at [407, 390] on app-card-role "Events (Event Staff) 6A [DATE] 08:00-16:00 (8h) [PERSON_NAME] [PERSON_NAME] sin…" at bounding box center [352, 365] width 209 height 129
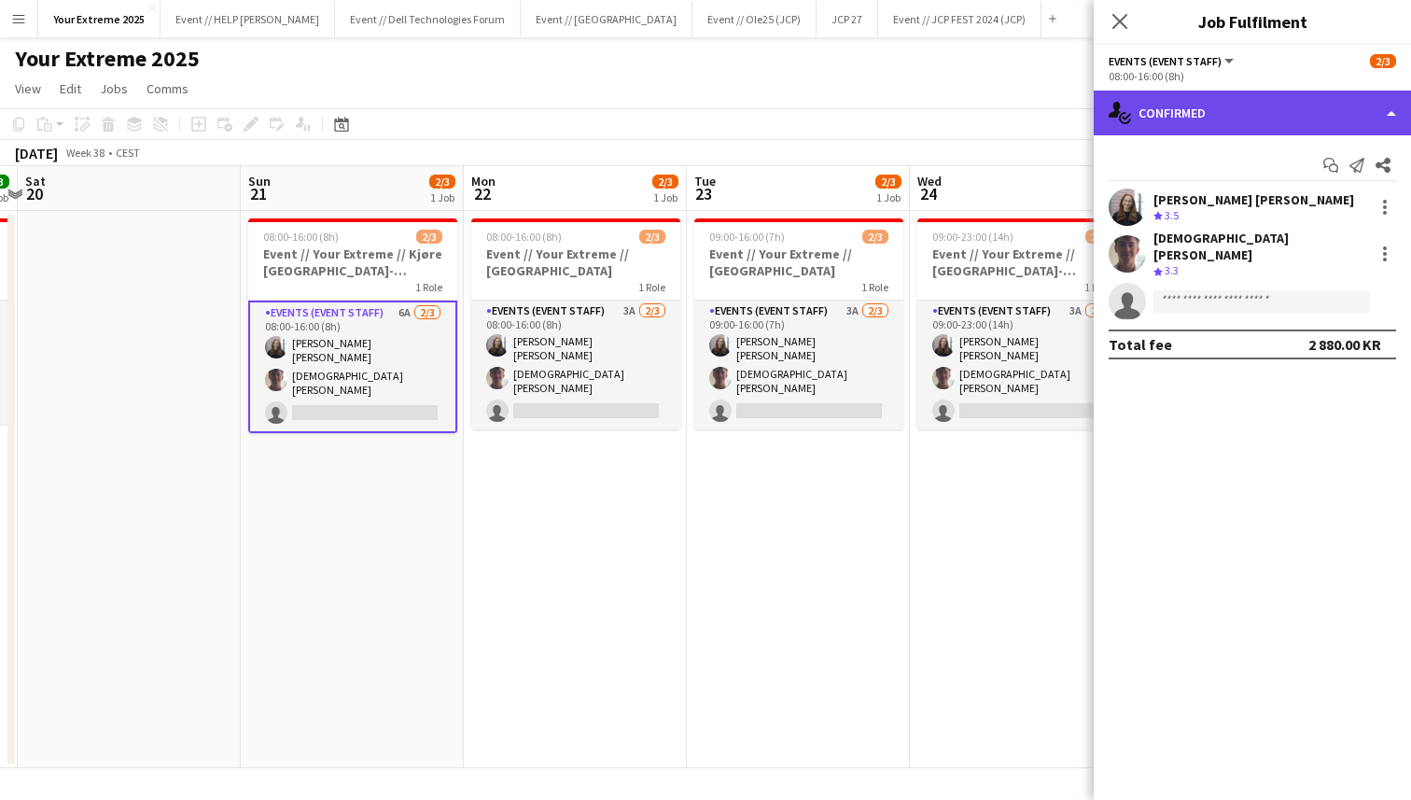
click at [1312, 110] on div "single-neutral-actions-check-2 Confirmed" at bounding box center [1252, 113] width 317 height 45
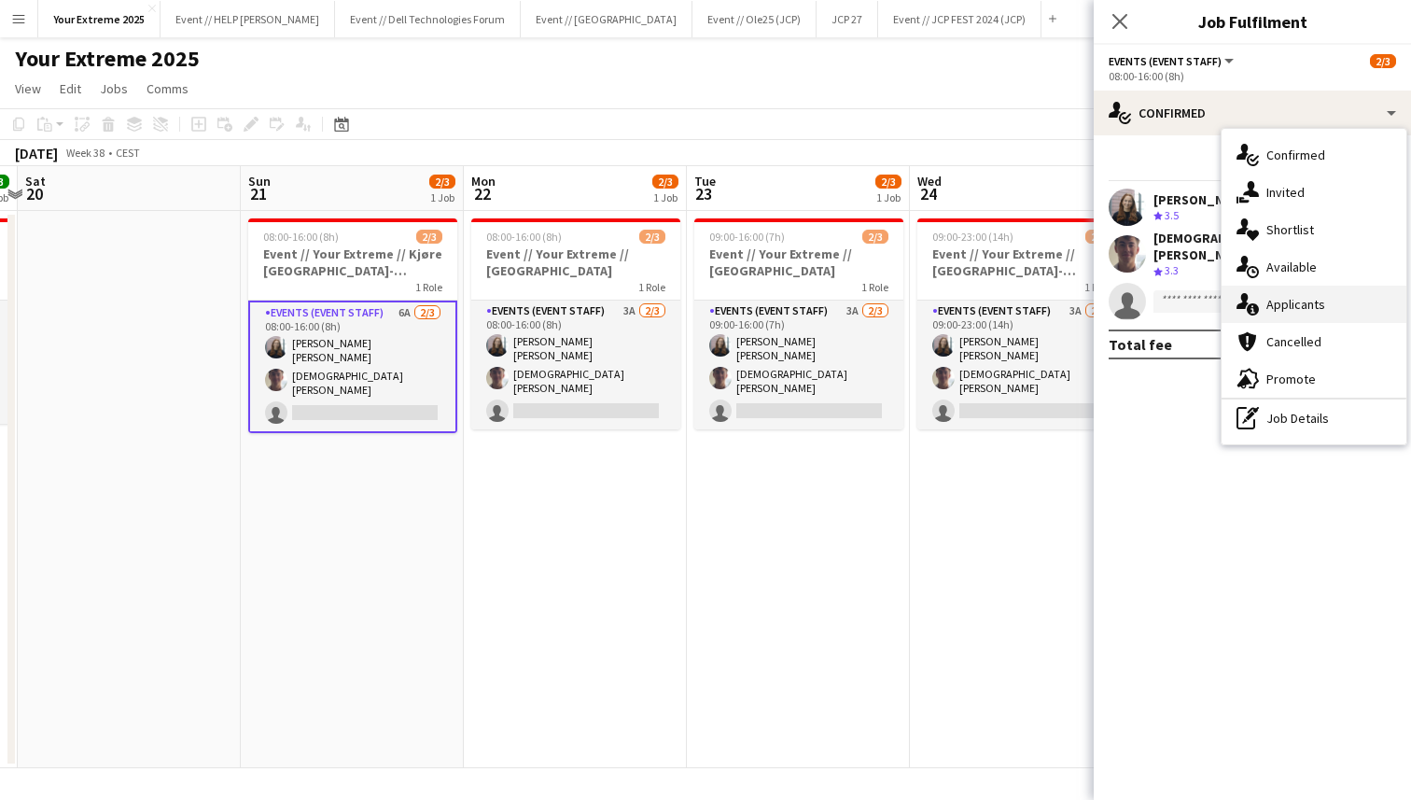
click at [1304, 307] on span "Applicants" at bounding box center [1296, 304] width 59 height 17
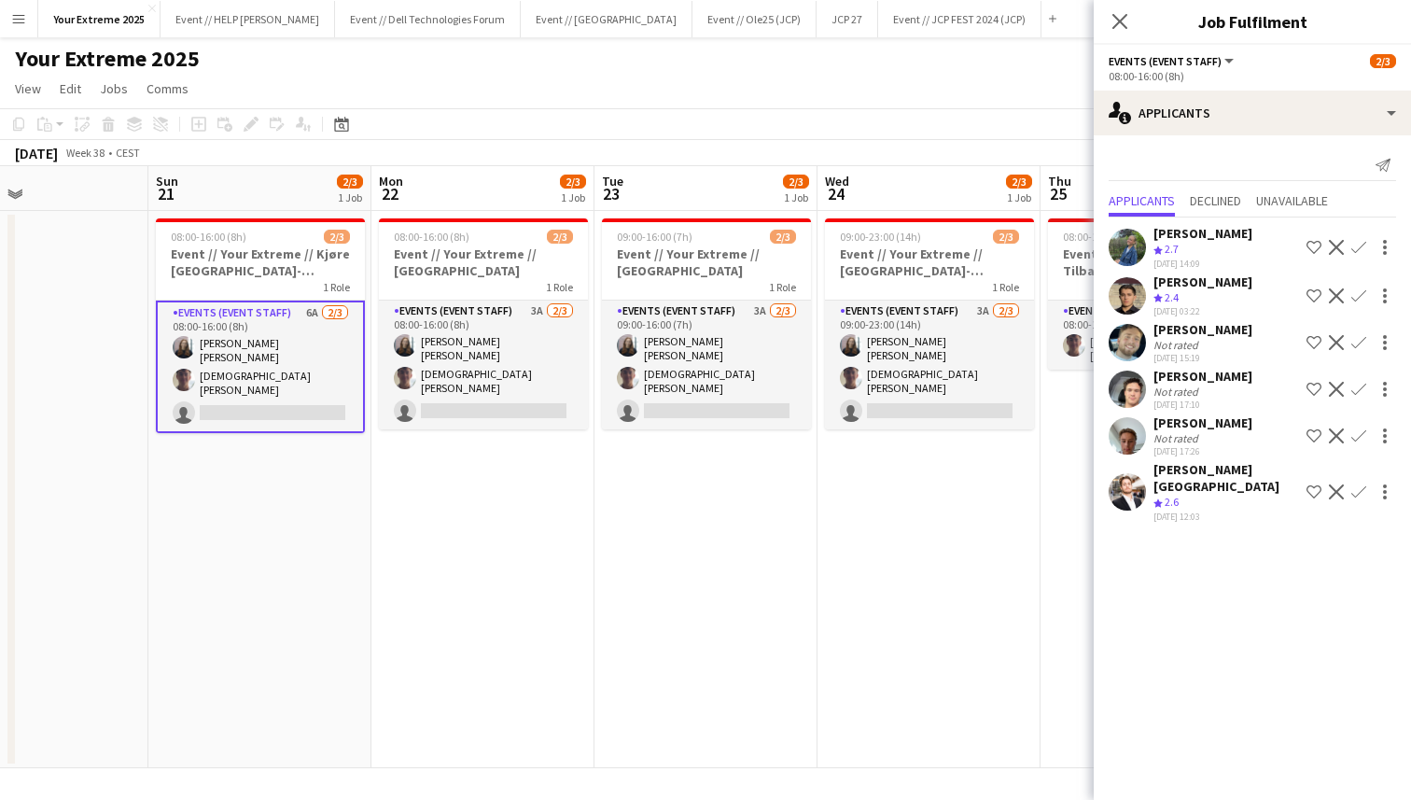
scroll to position [0, 523]
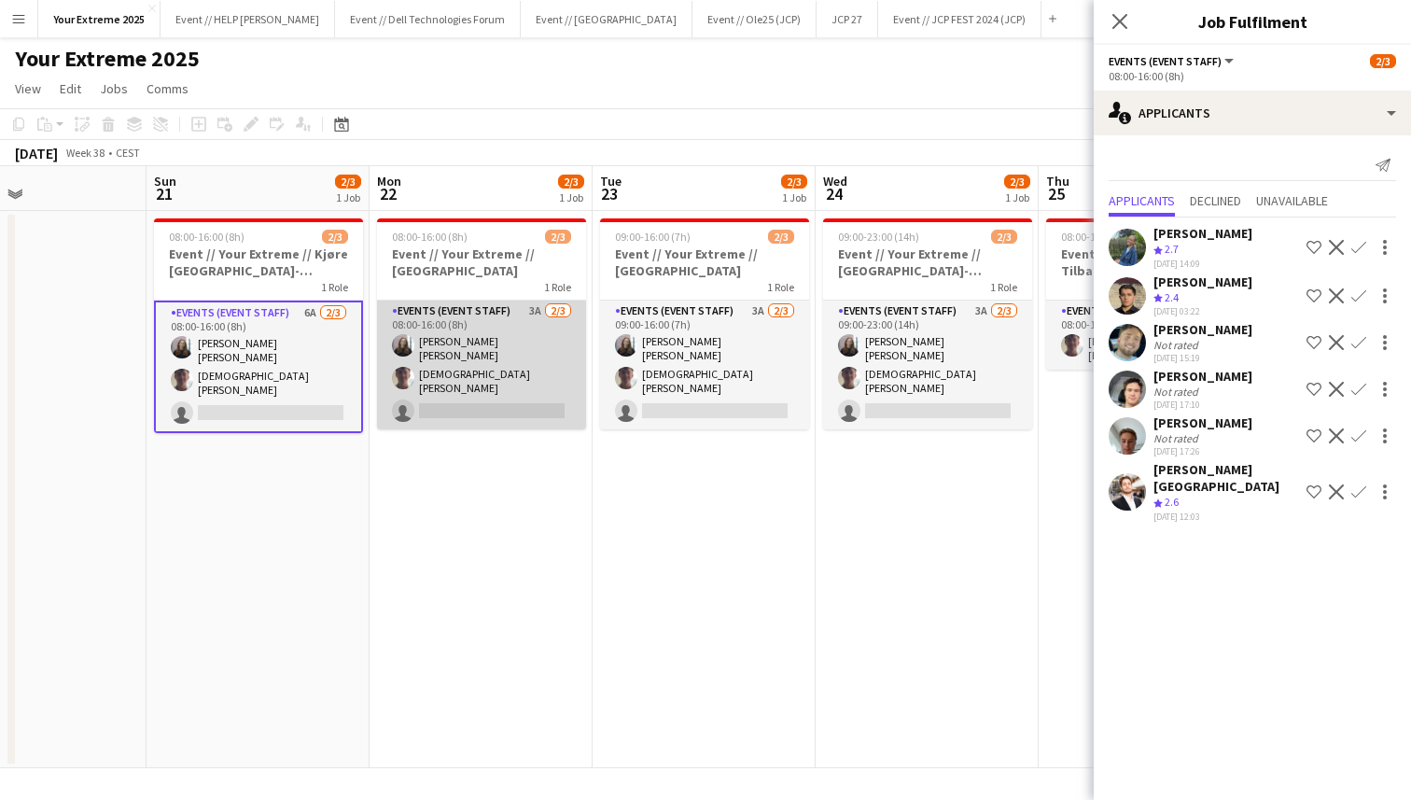
click at [485, 394] on app-card-role "Events (Event Staff) 3A [DATE] 08:00-16:00 (8h) [PERSON_NAME] [PERSON_NAME] sin…" at bounding box center [481, 365] width 209 height 129
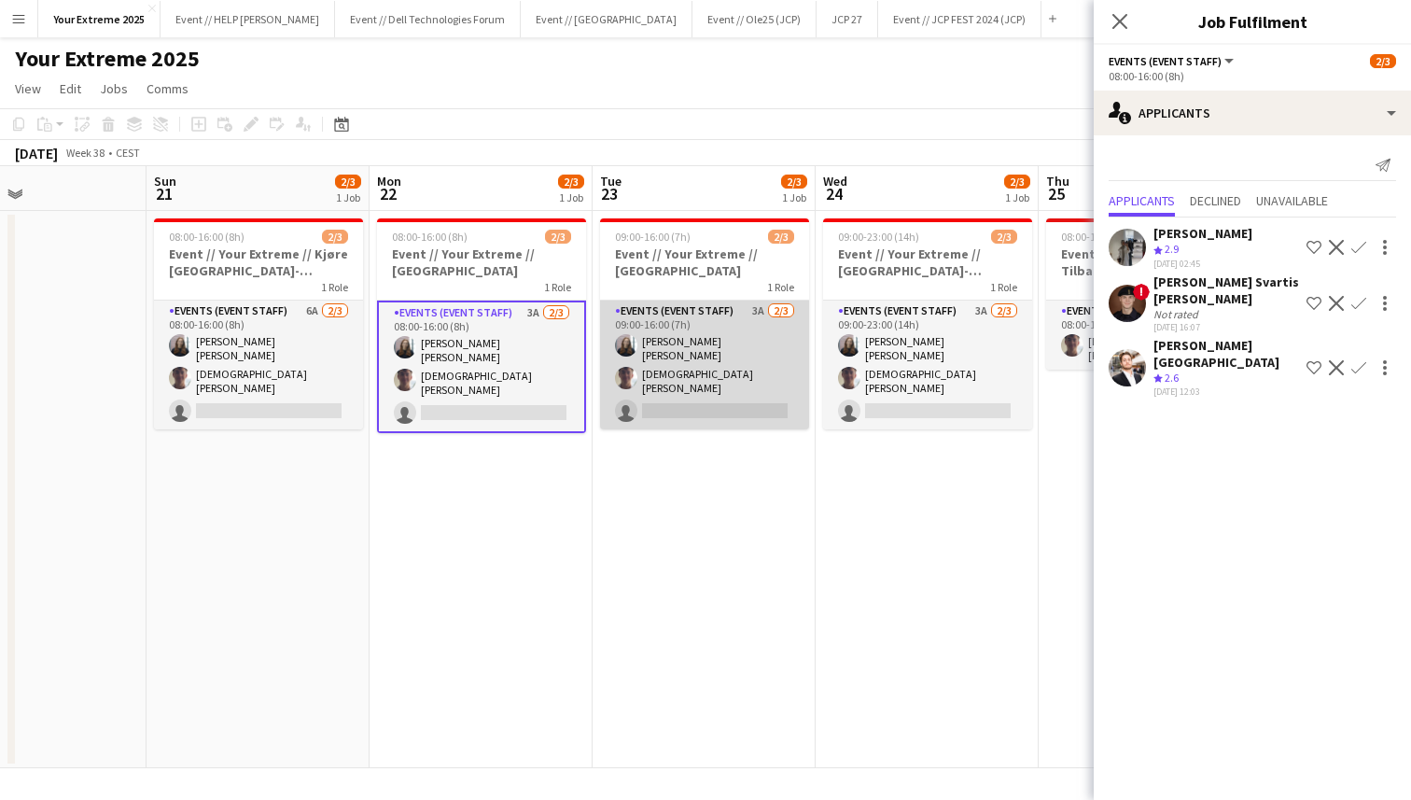
click at [689, 384] on app-card-role "Events (Event Staff) 3A [DATE] 09:00-16:00 (7h) [PERSON_NAME] [PERSON_NAME] sin…" at bounding box center [704, 365] width 209 height 129
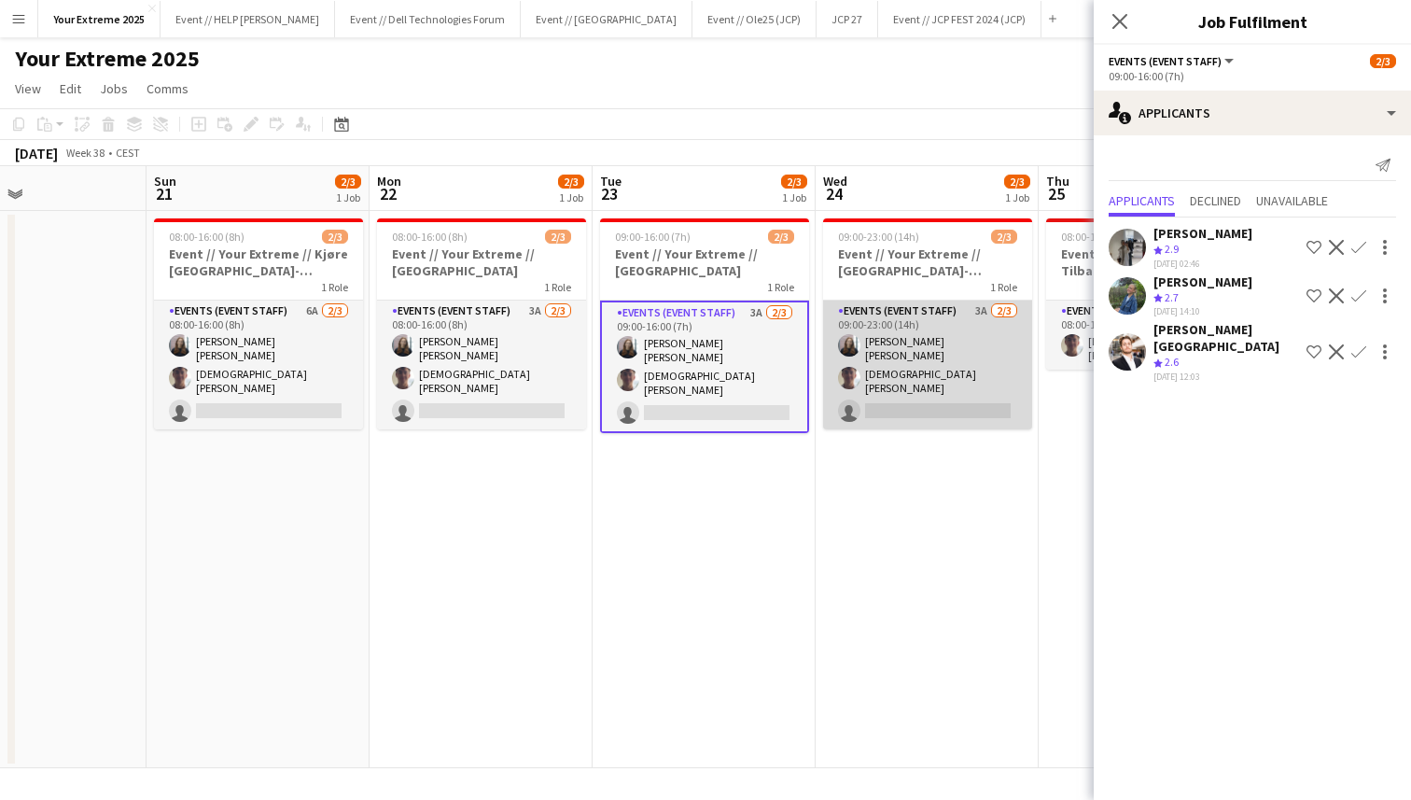
click at [890, 386] on app-card-role "Events (Event Staff) 3A [DATE] 09:00-23:00 (14h) [PERSON_NAME] [PERSON_NAME] si…" at bounding box center [927, 365] width 209 height 129
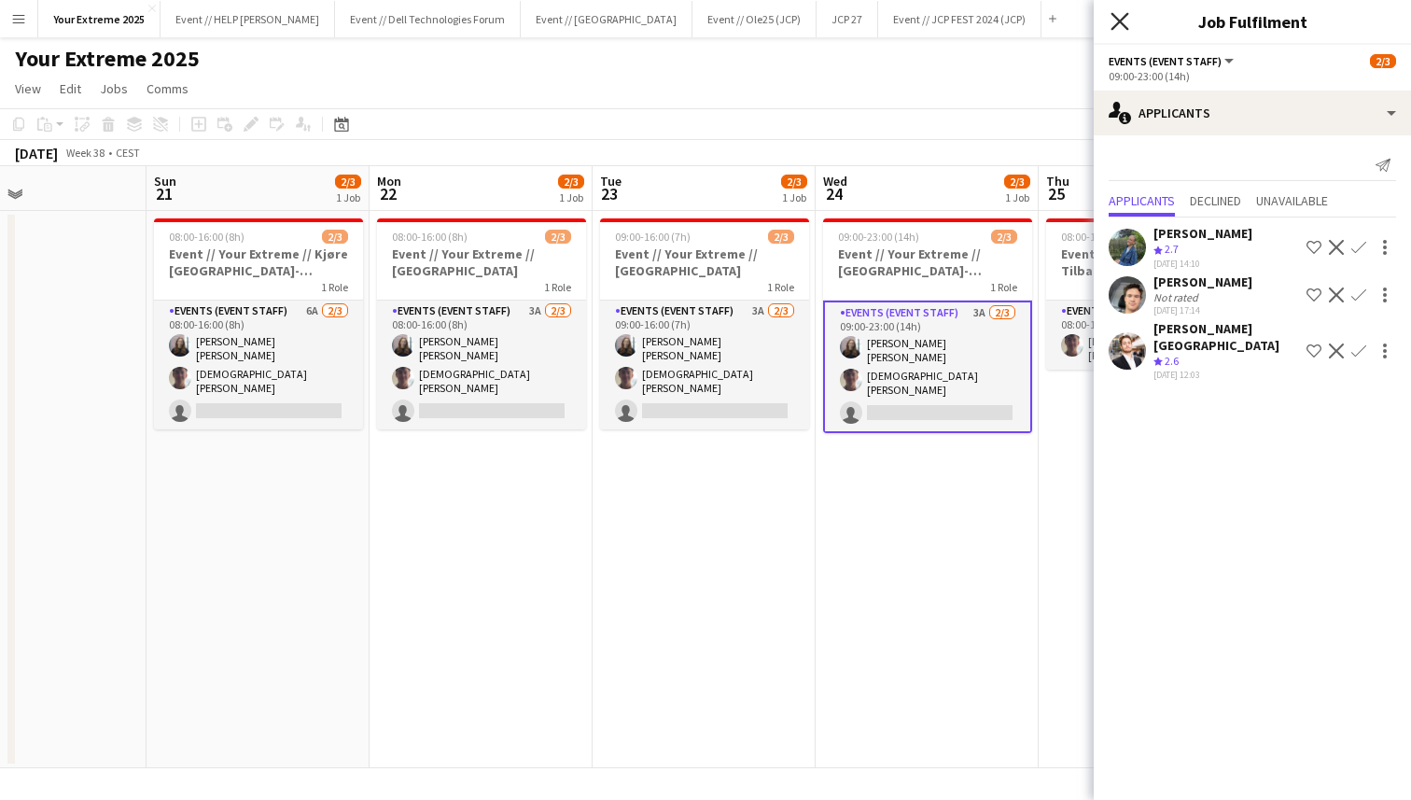
click at [1125, 22] on icon "Close pop-in" at bounding box center [1120, 21] width 18 height 18
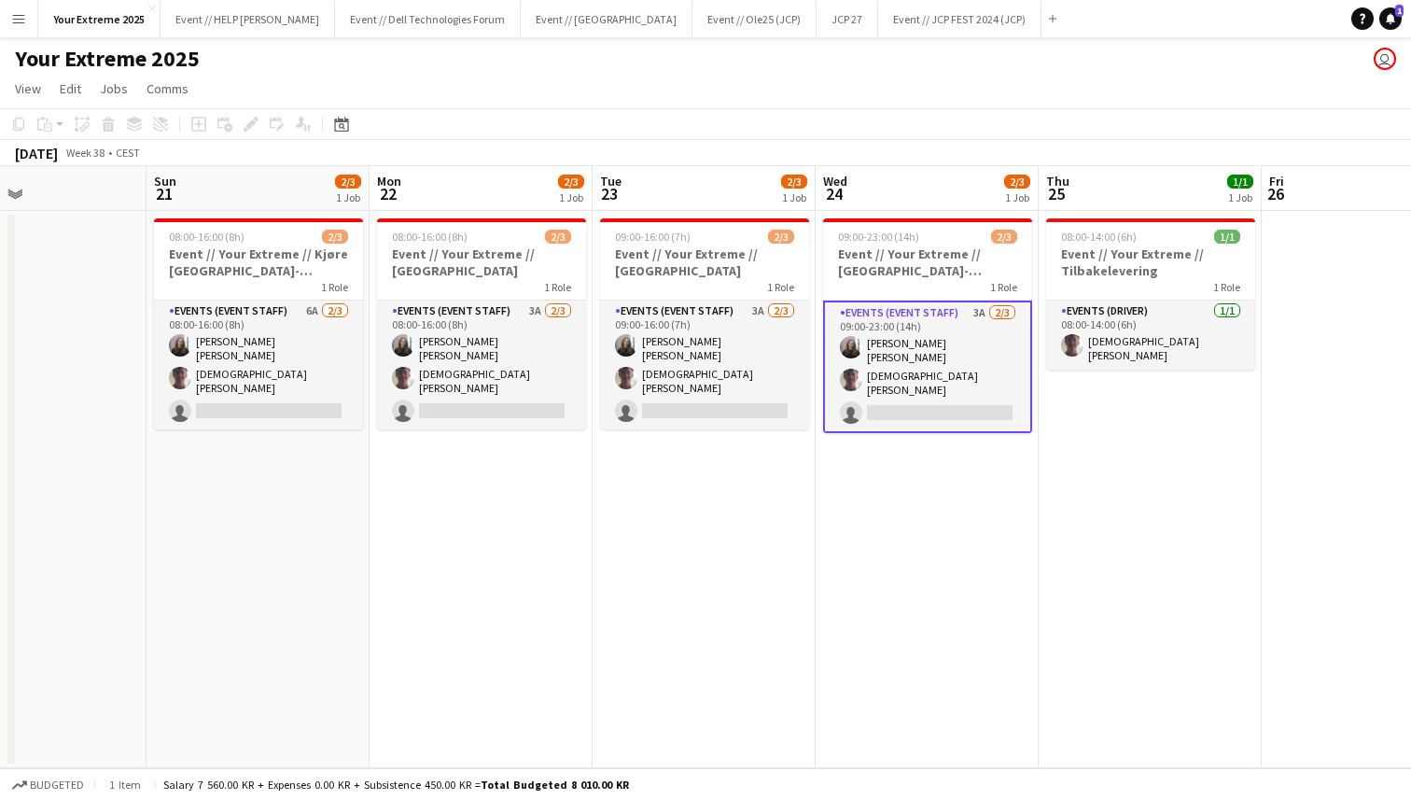
click at [1290, 419] on app-date-cell at bounding box center [1373, 489] width 223 height 557
